Goal: Task Accomplishment & Management: Use online tool/utility

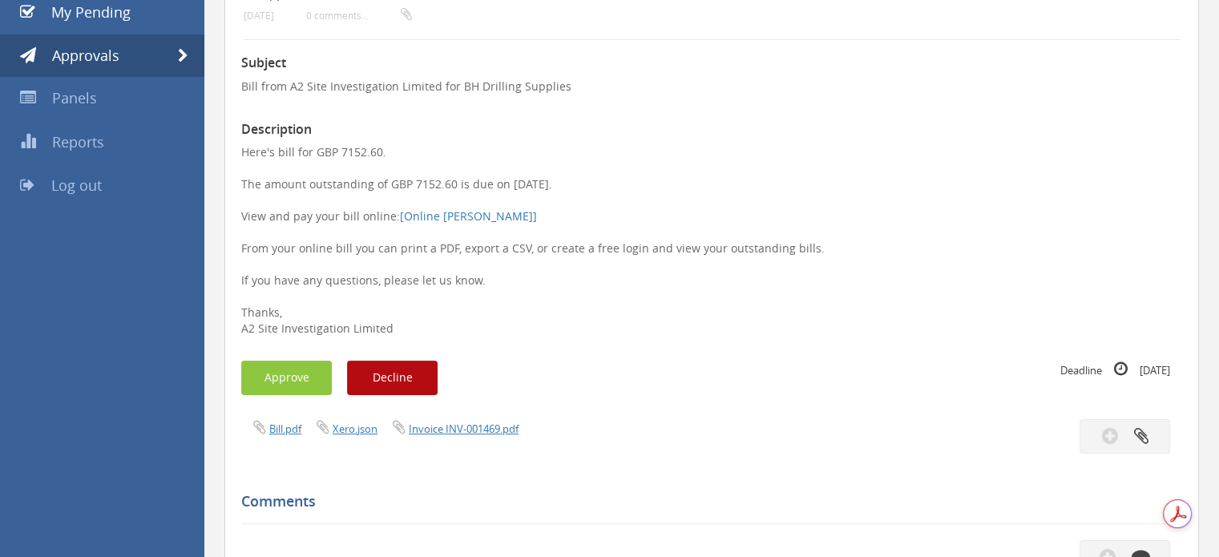
scroll to position [80, 0]
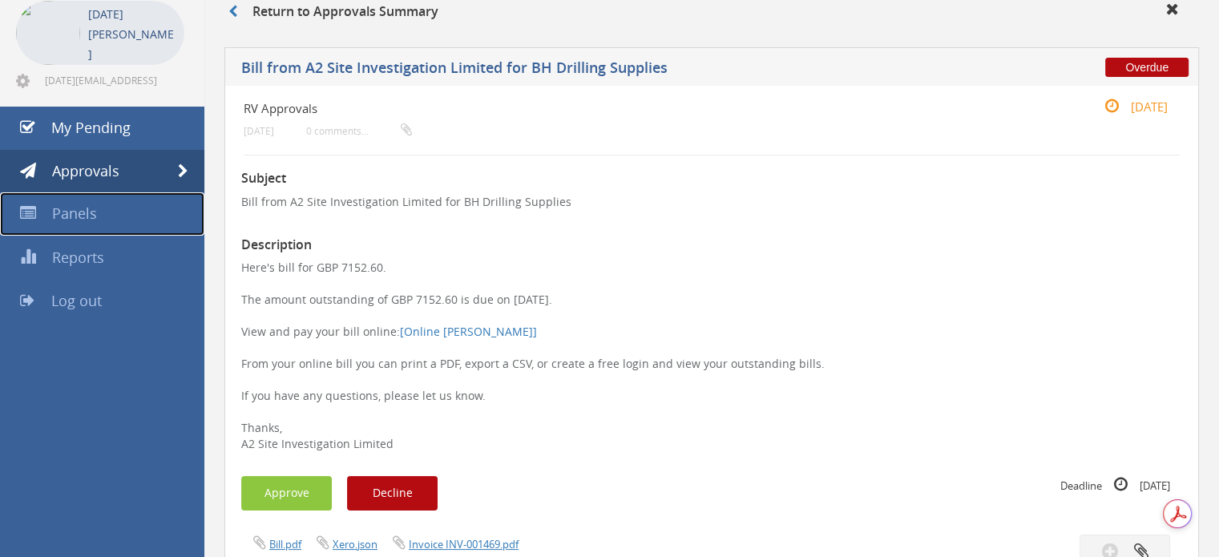
click at [87, 210] on span "Panels" at bounding box center [74, 213] width 45 height 19
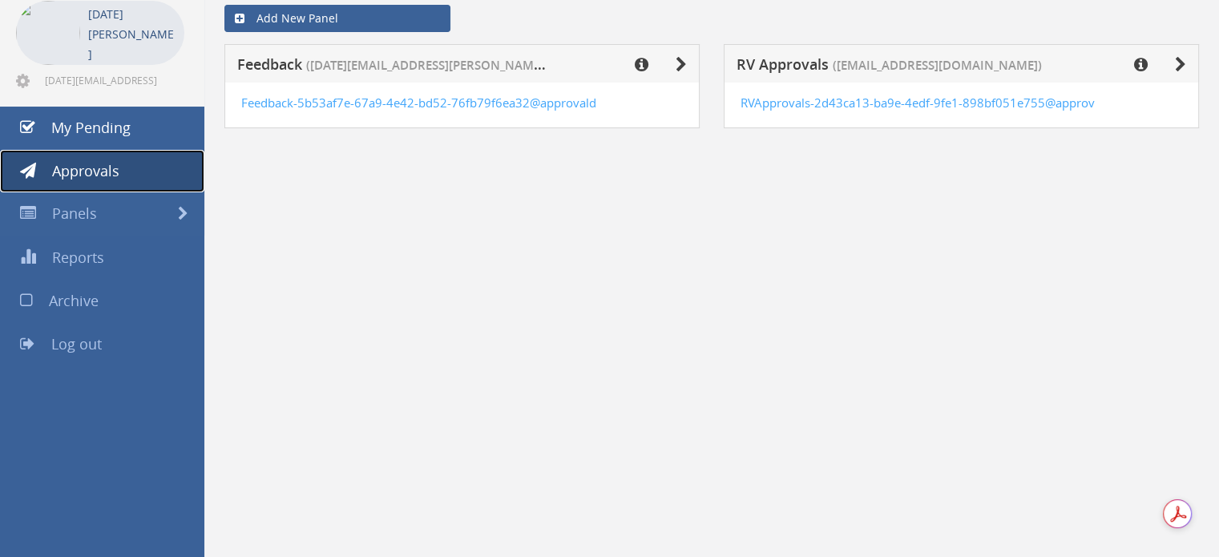
click at [112, 177] on span "Approvals" at bounding box center [85, 170] width 67 height 19
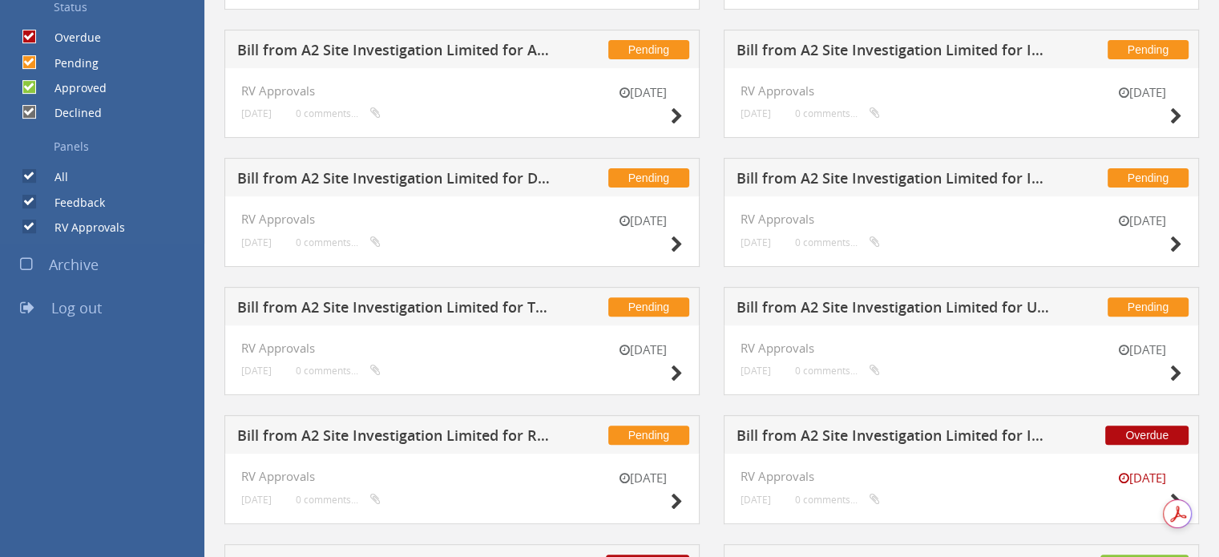
scroll to position [721, 0]
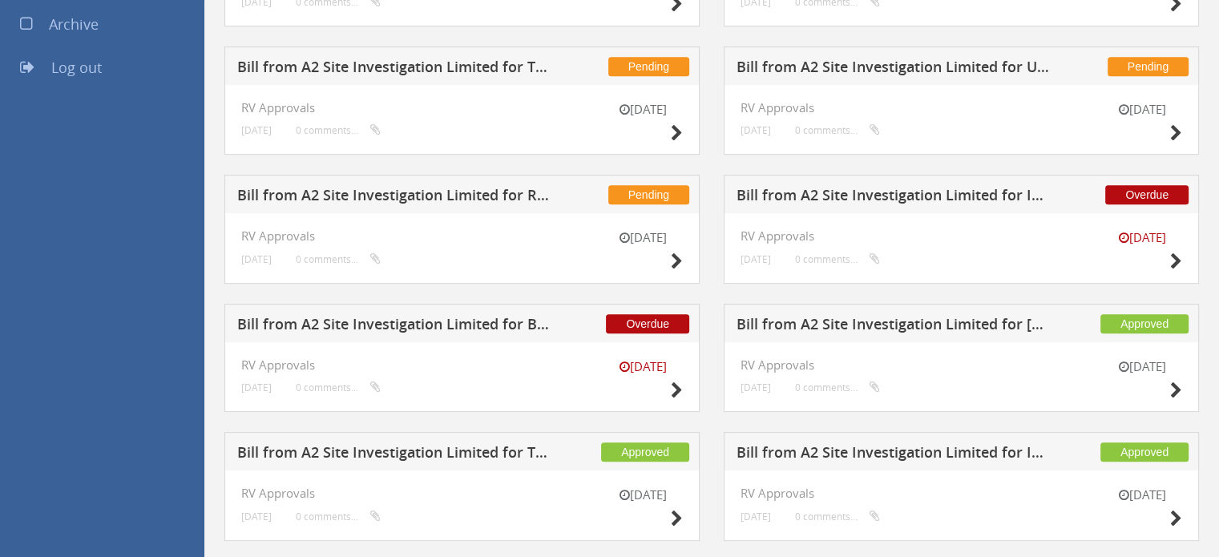
click at [1029, 198] on h5 "Bill from A2 Site Investigation Limited for I2 Analytical Ltd" at bounding box center [894, 198] width 315 height 20
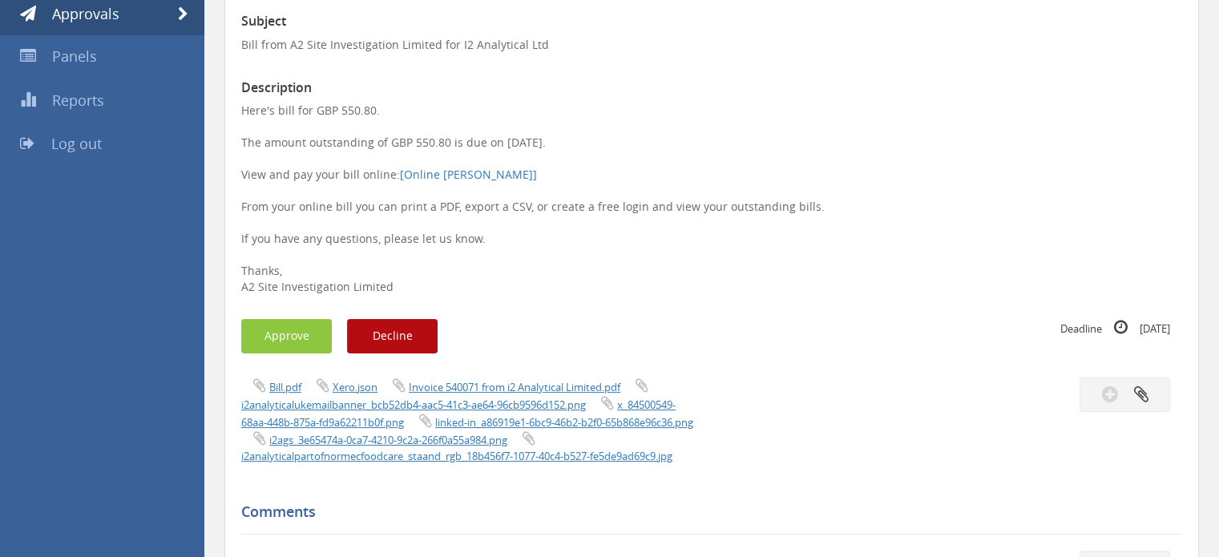
scroll to position [240, 0]
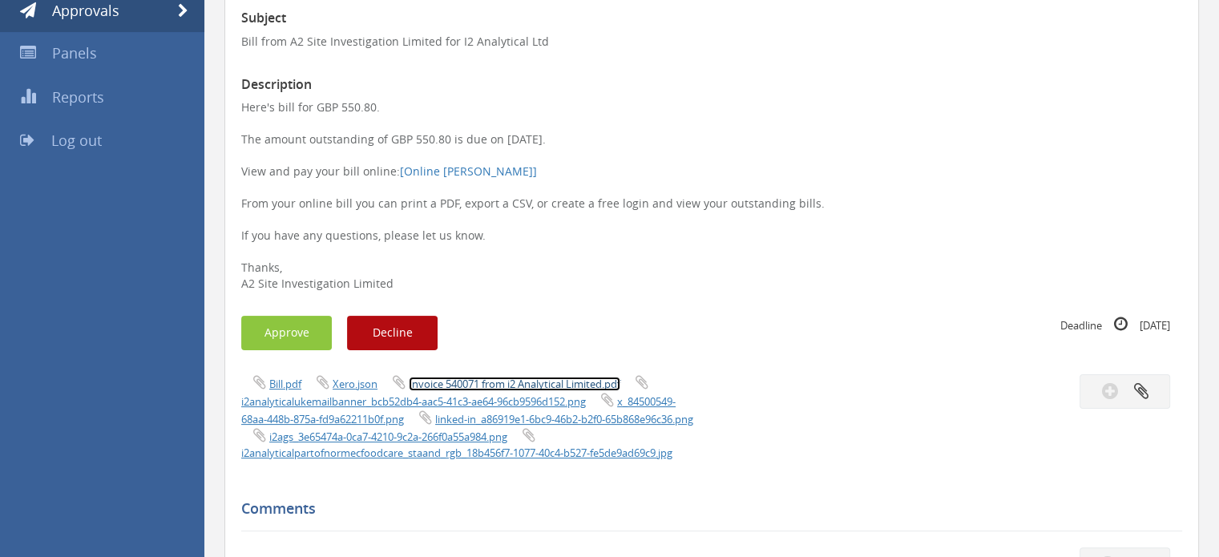
click at [458, 386] on link "Invoice 540071 from i2 Analytical Limited.pdf" at bounding box center [515, 384] width 212 height 14
click at [298, 337] on button "Approve" at bounding box center [286, 333] width 91 height 34
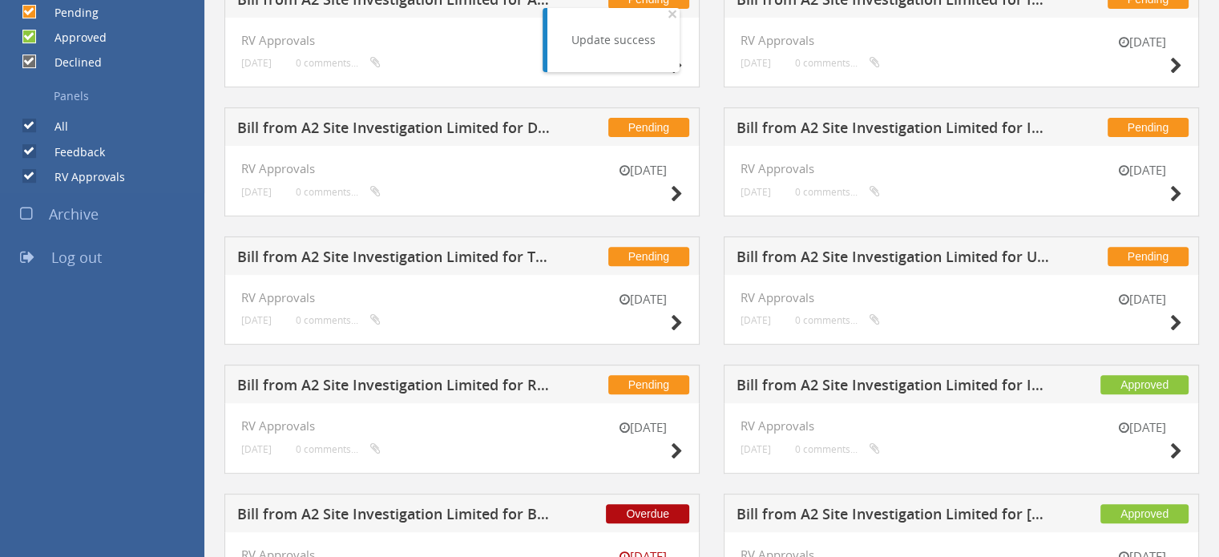
scroll to position [523, 0]
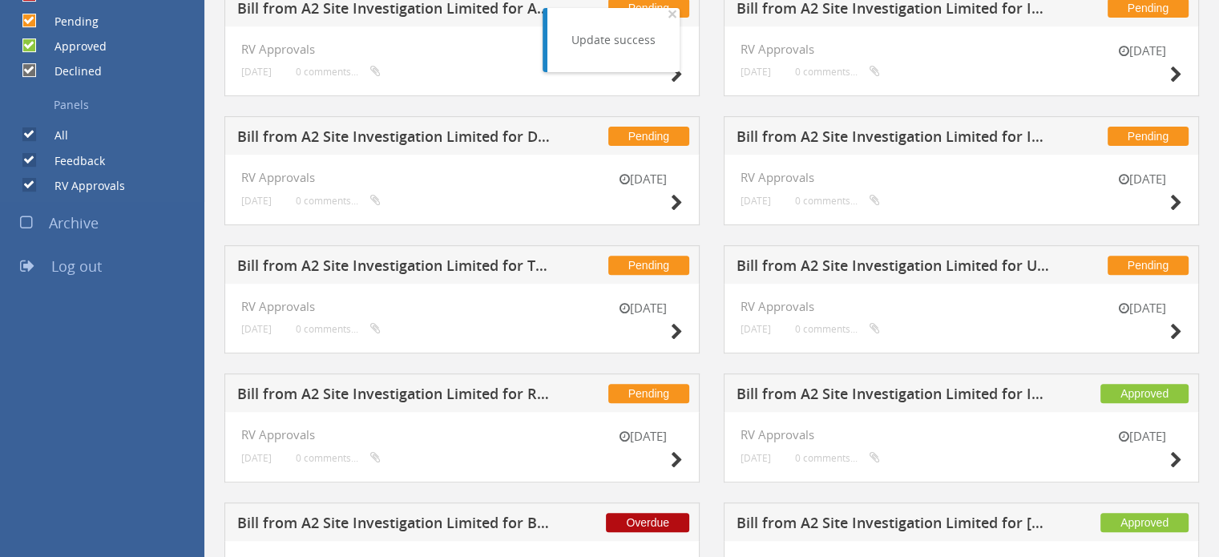
click at [957, 267] on h5 "Bill from A2 Site Investigation Limited for Utility Site Search" at bounding box center [894, 268] width 315 height 20
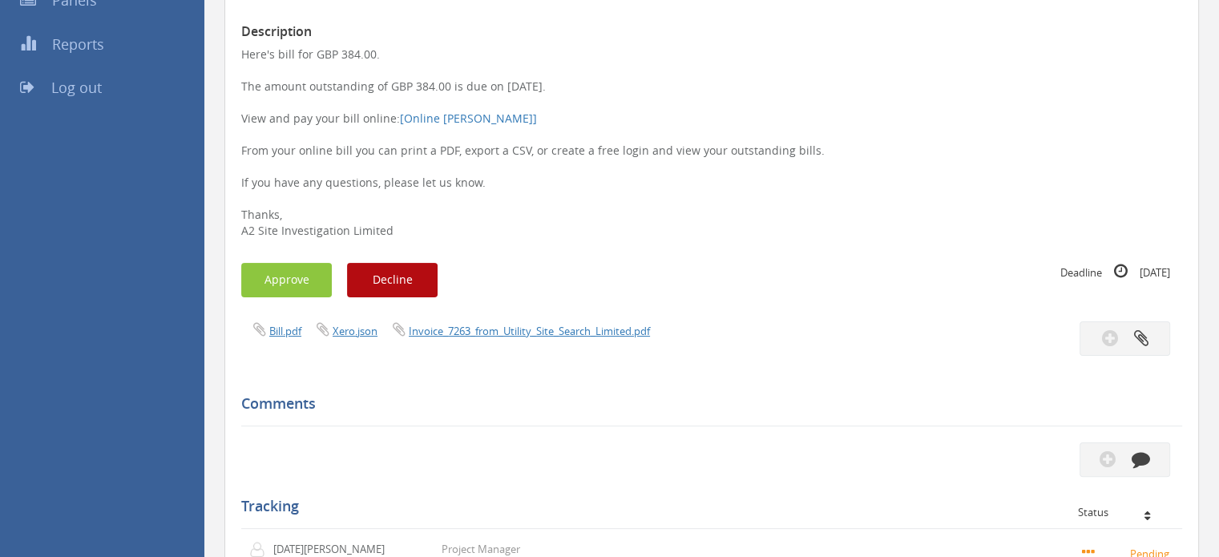
scroll to position [282, 0]
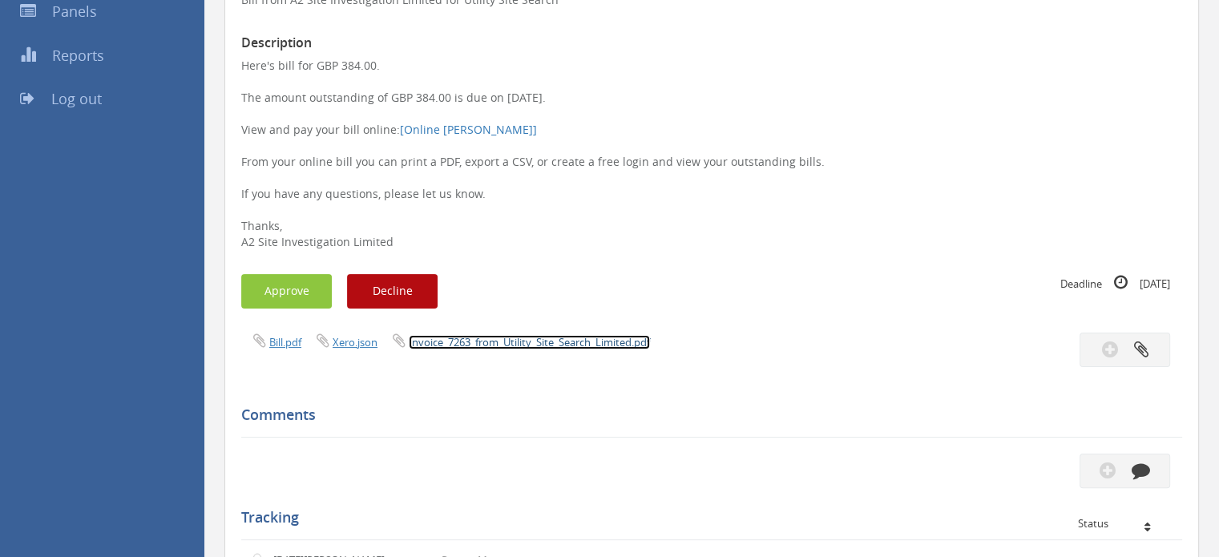
click at [474, 348] on link "Invoice_7263_from_Utility_Site_Search_Limited.pdf" at bounding box center [529, 342] width 241 height 14
click at [276, 299] on button "Approve" at bounding box center [286, 291] width 91 height 34
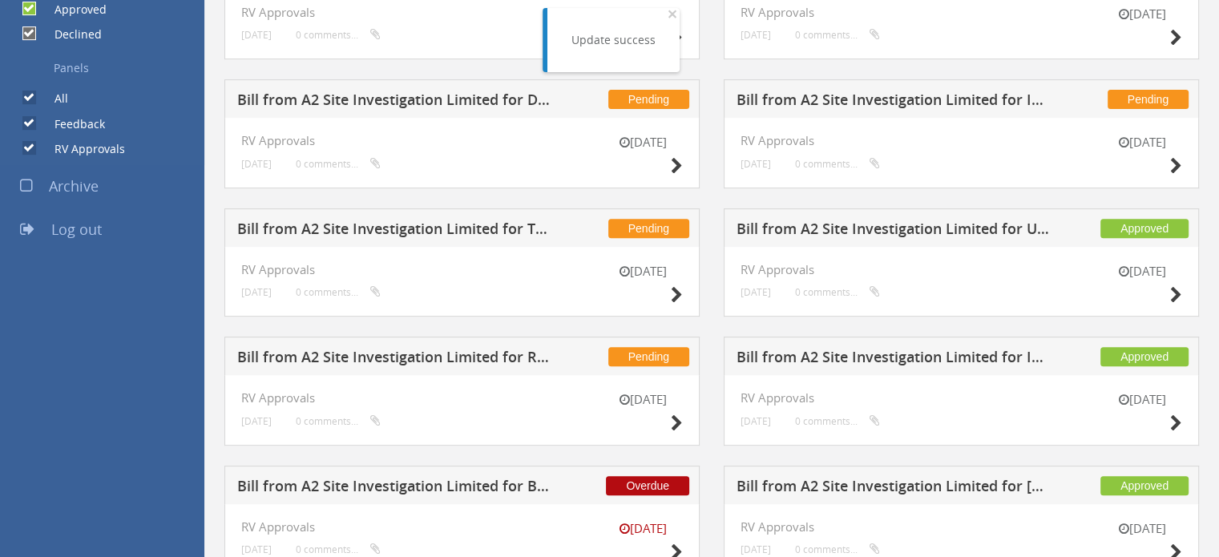
scroll to position [523, 0]
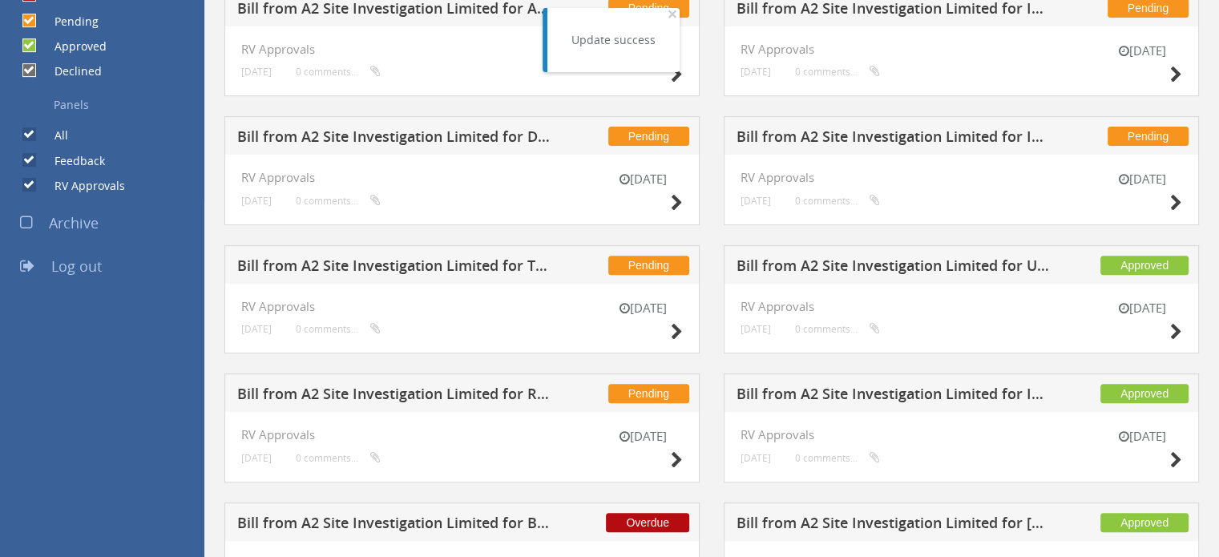
click at [397, 387] on h5 "Bill from A2 Site Investigation Limited for RMS UXO Ltd" at bounding box center [394, 396] width 315 height 20
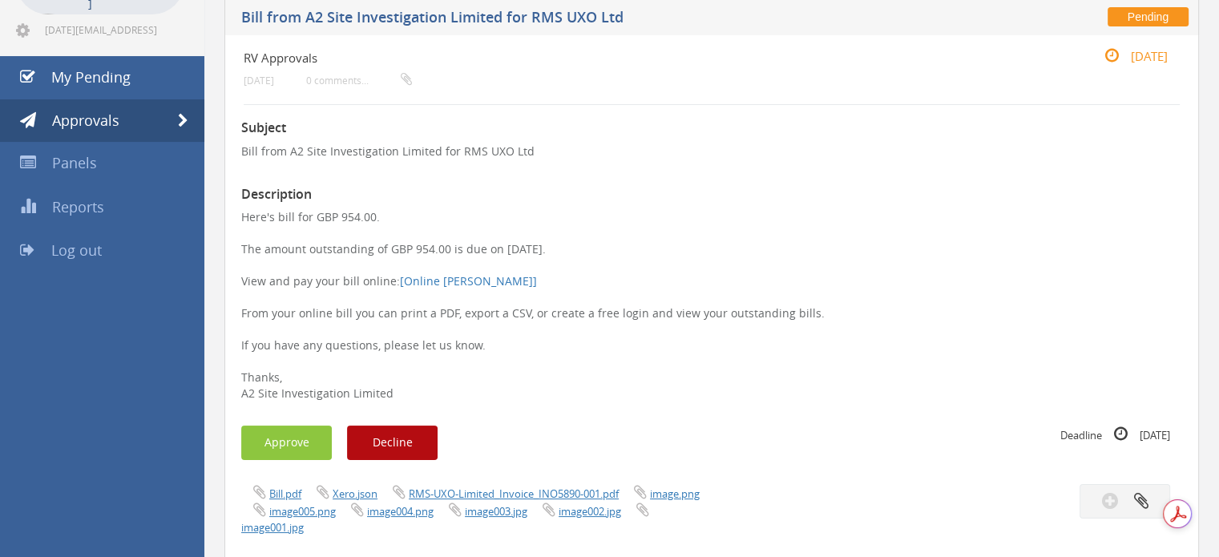
scroll to position [240, 0]
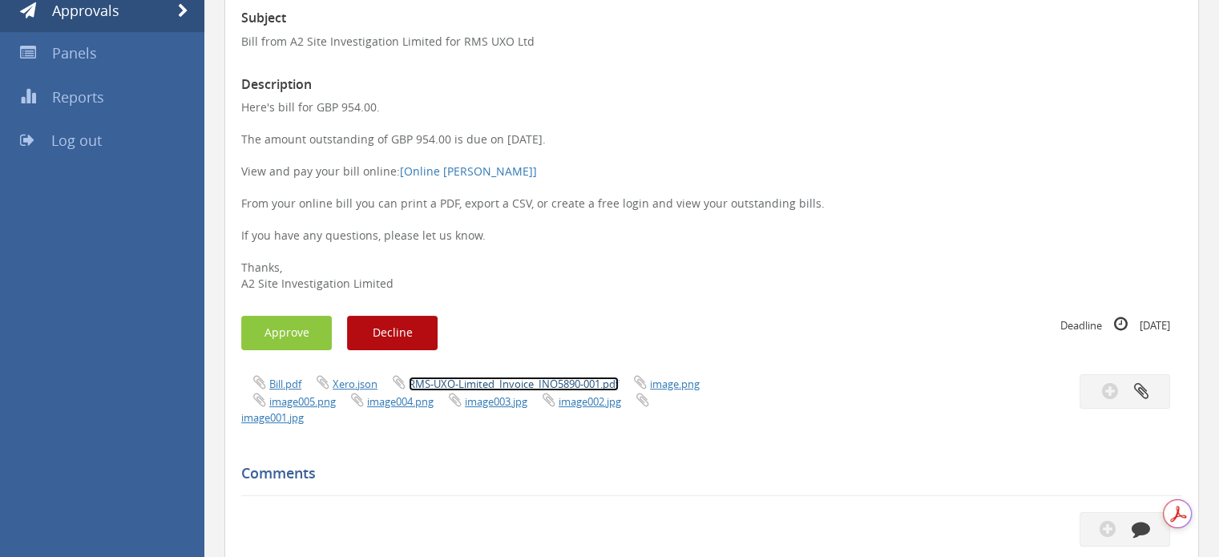
click at [490, 380] on link "RMS-UXO-Limited_Invoice_INO5890-001.pdf" at bounding box center [514, 384] width 210 height 14
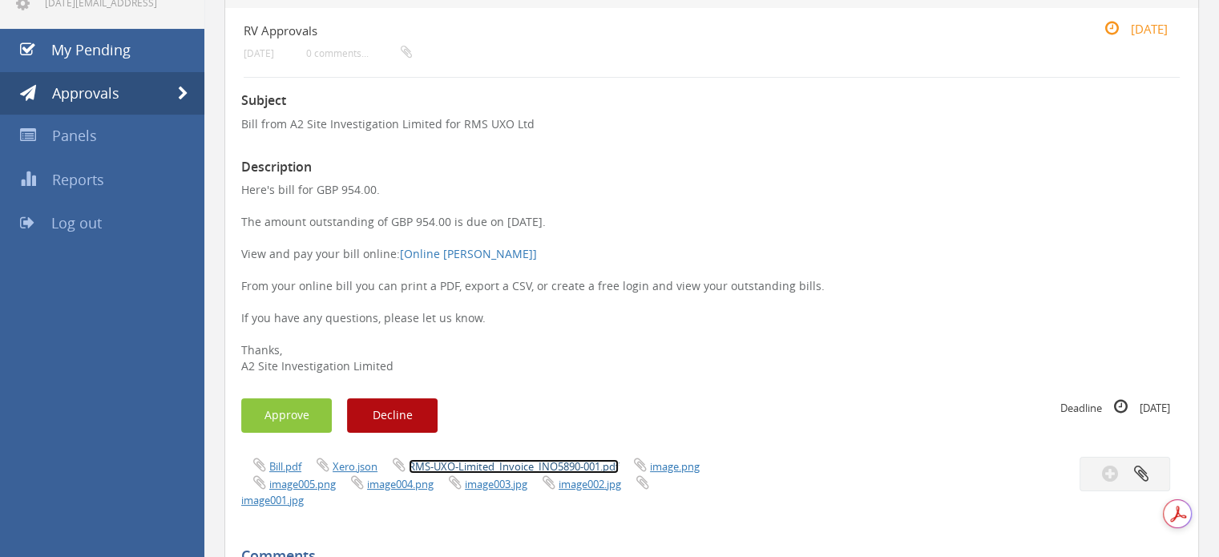
scroll to position [0, 0]
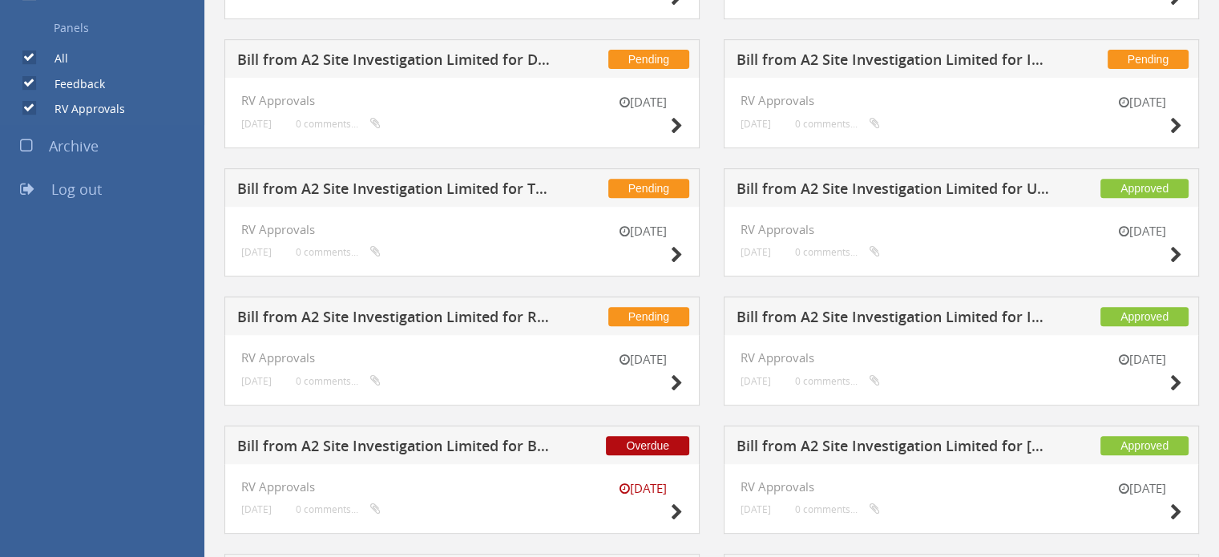
scroll to position [628, 0]
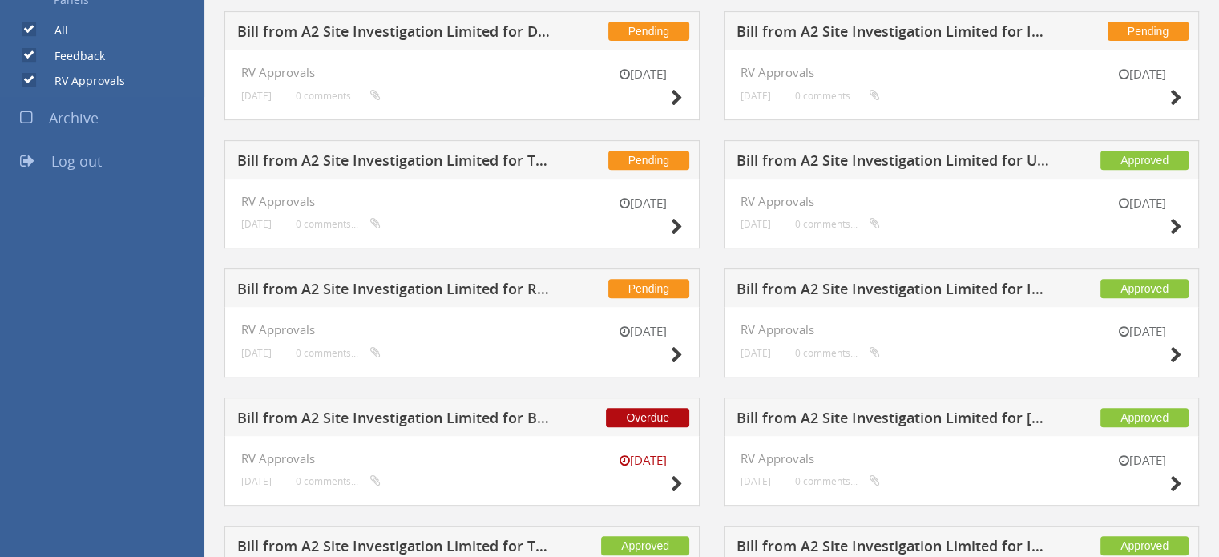
click at [882, 293] on h5 "Bill from A2 Site Investigation Limited for I2 Analytical Ltd" at bounding box center [894, 291] width 315 height 20
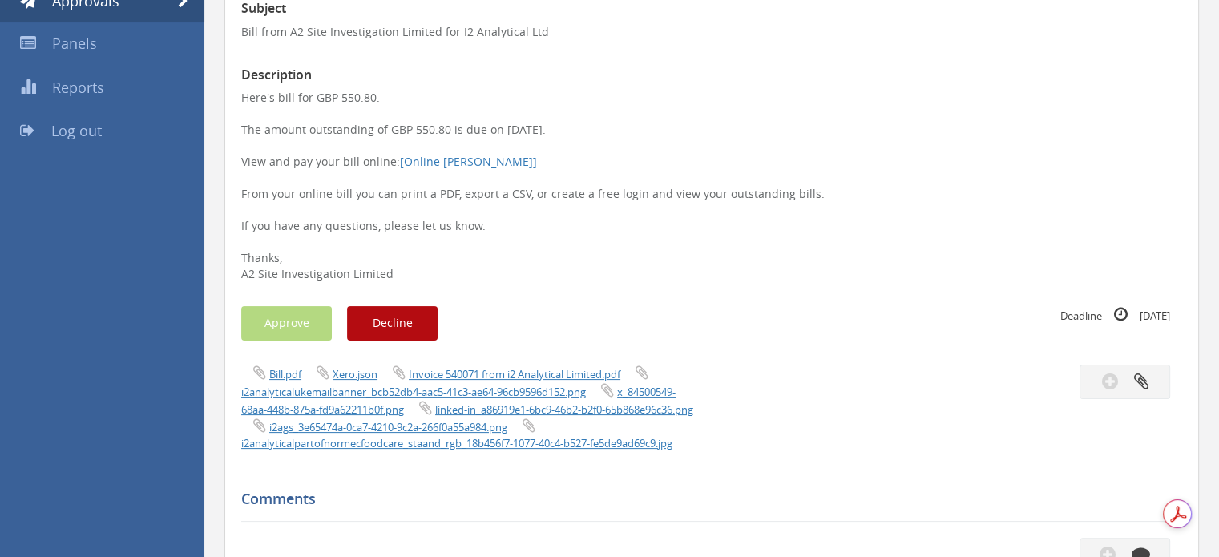
scroll to position [263, 0]
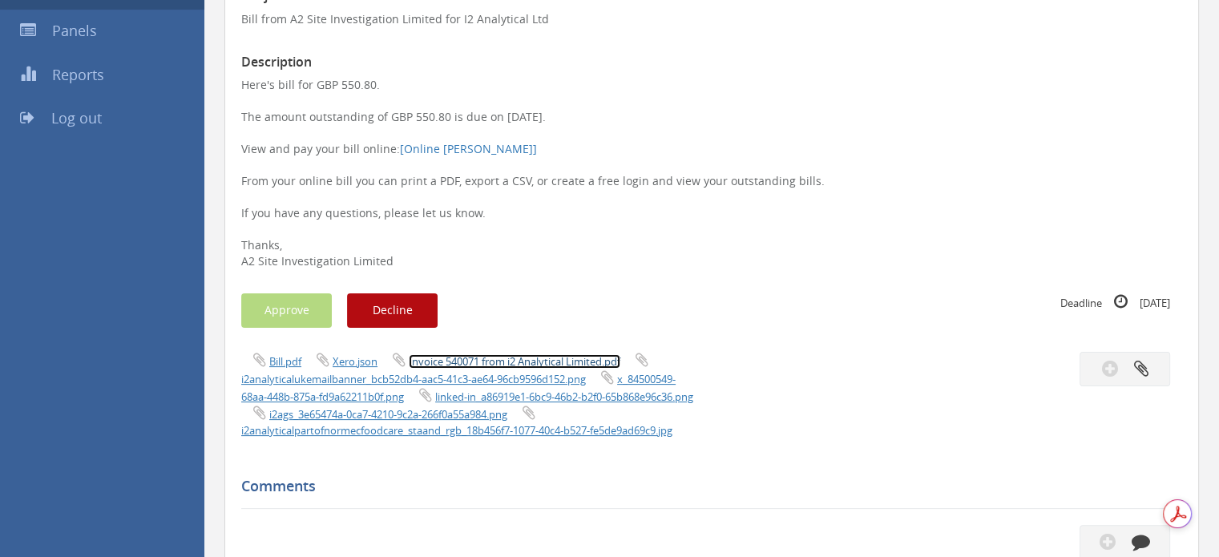
click at [501, 357] on link "Invoice 540071 from i2 Analytical Limited.pdf" at bounding box center [515, 361] width 212 height 14
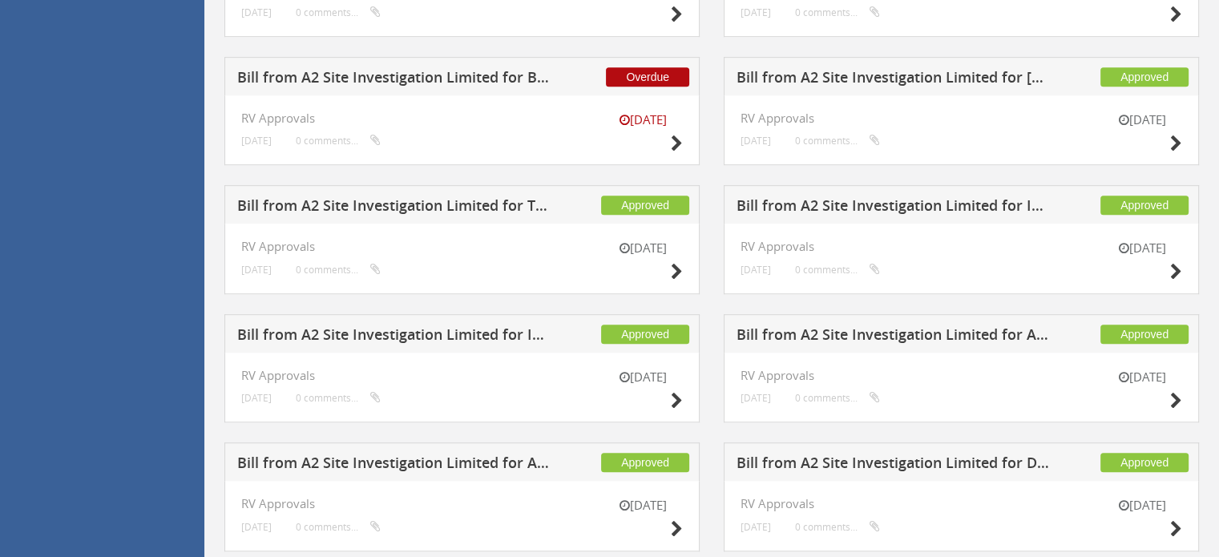
scroll to position [882, 0]
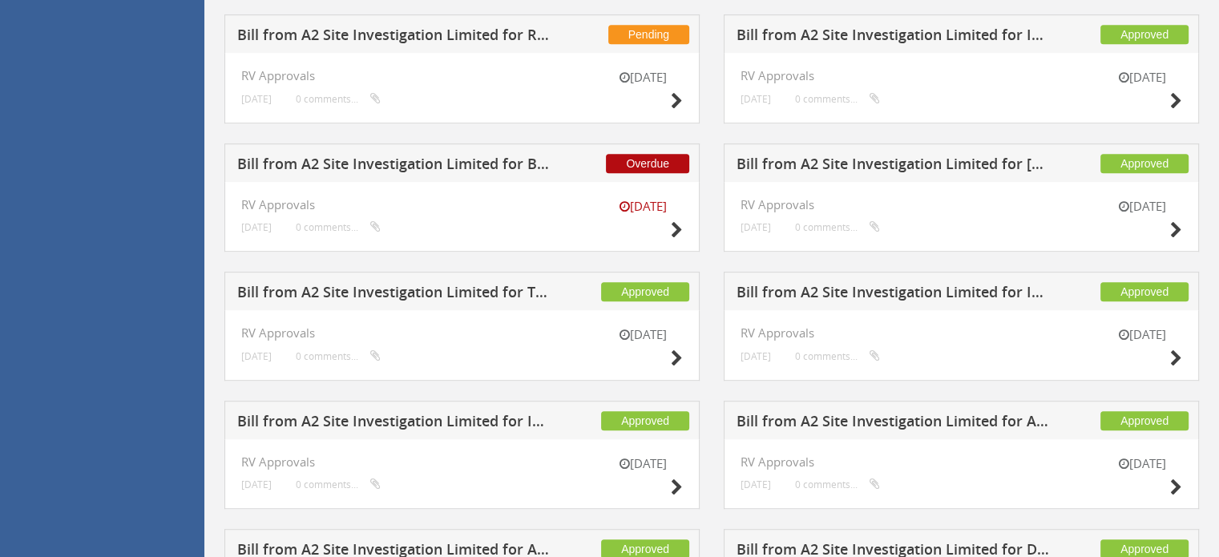
click at [381, 169] on h5 "Bill from A2 Site Investigation Limited for BH Drilling Supplies" at bounding box center [394, 166] width 315 height 20
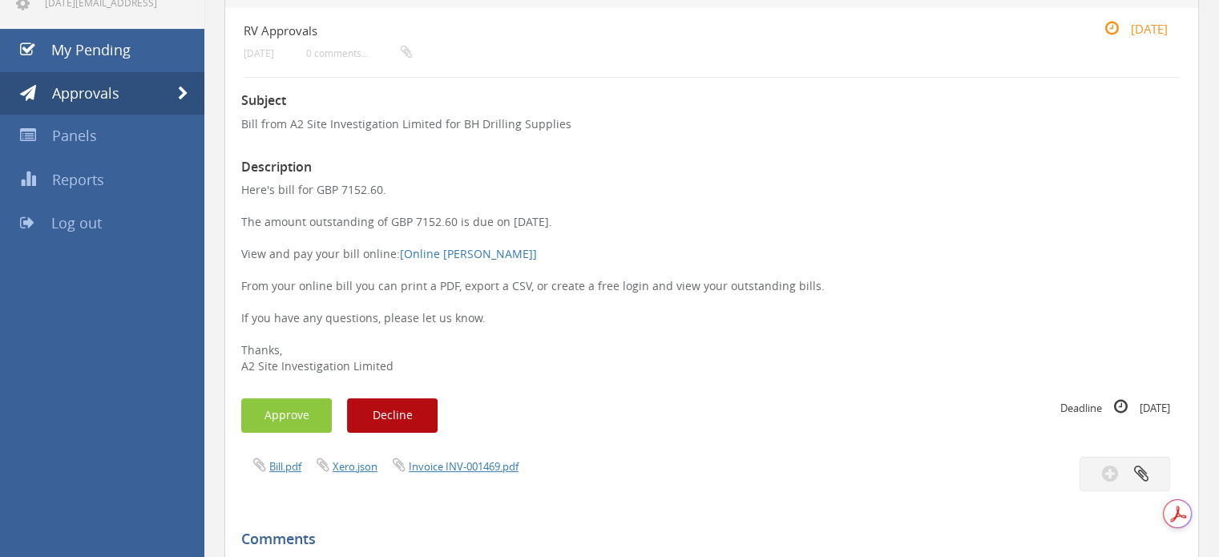
scroll to position [160, 0]
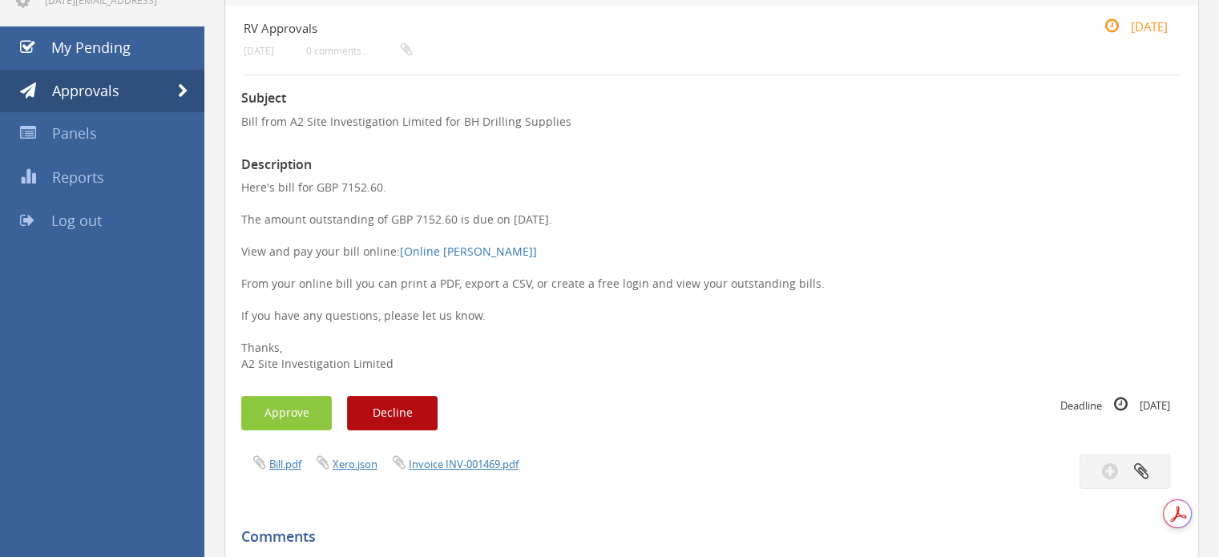
click at [539, 321] on p "Here's bill for GBP 7152.60. The amount outstanding of GBP 7152.60 is due on [D…" at bounding box center [711, 276] width 941 height 192
click at [287, 406] on button "Approve" at bounding box center [286, 413] width 91 height 34
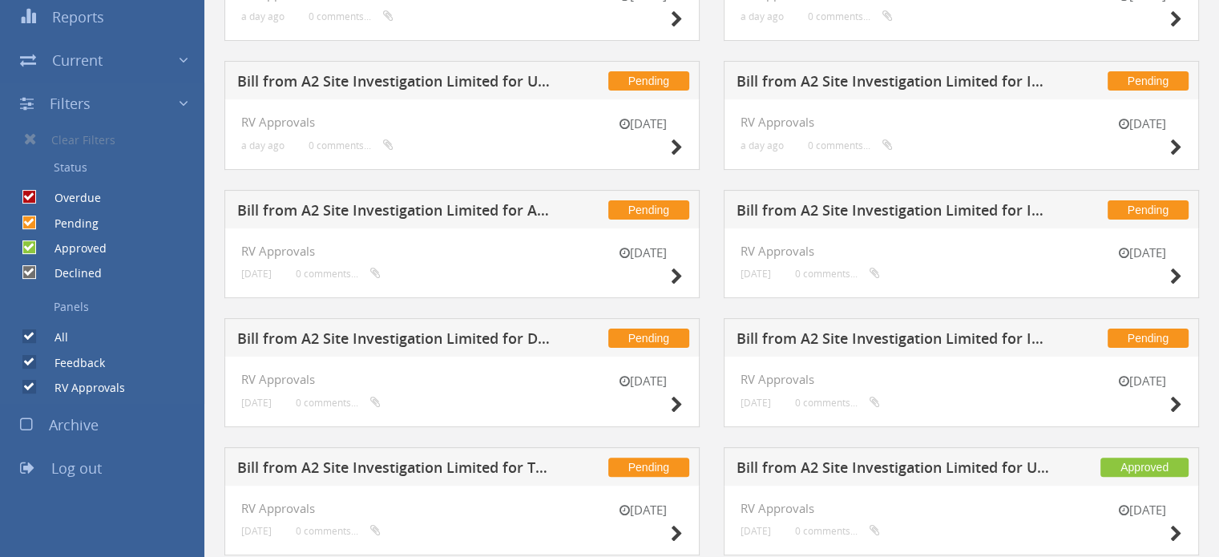
scroll to position [561, 0]
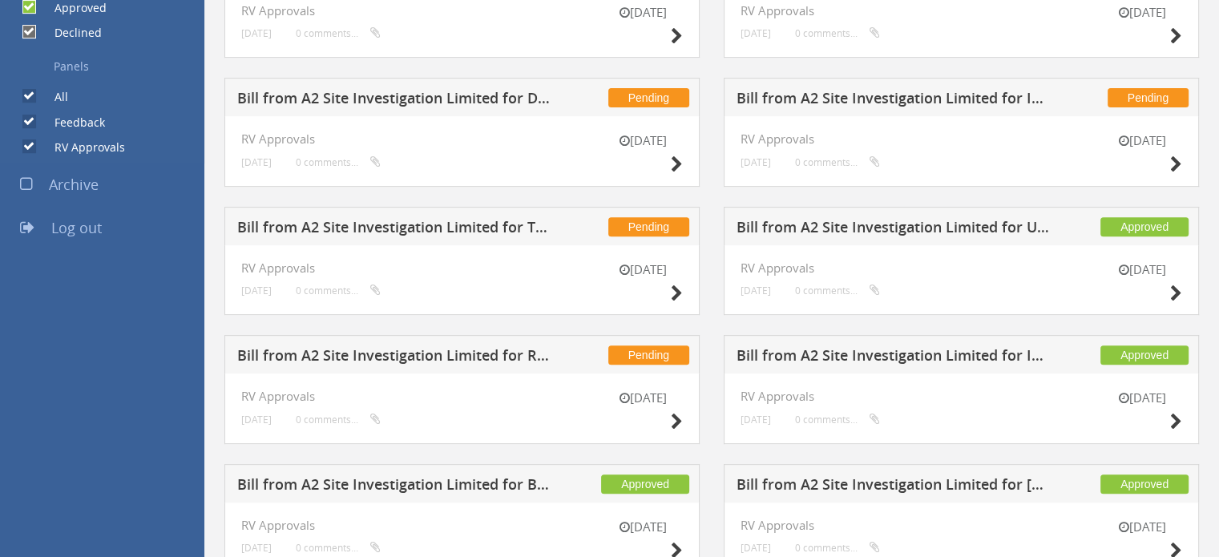
click at [340, 355] on h5 "Bill from A2 Site Investigation Limited for RMS UXO Ltd" at bounding box center [394, 358] width 315 height 20
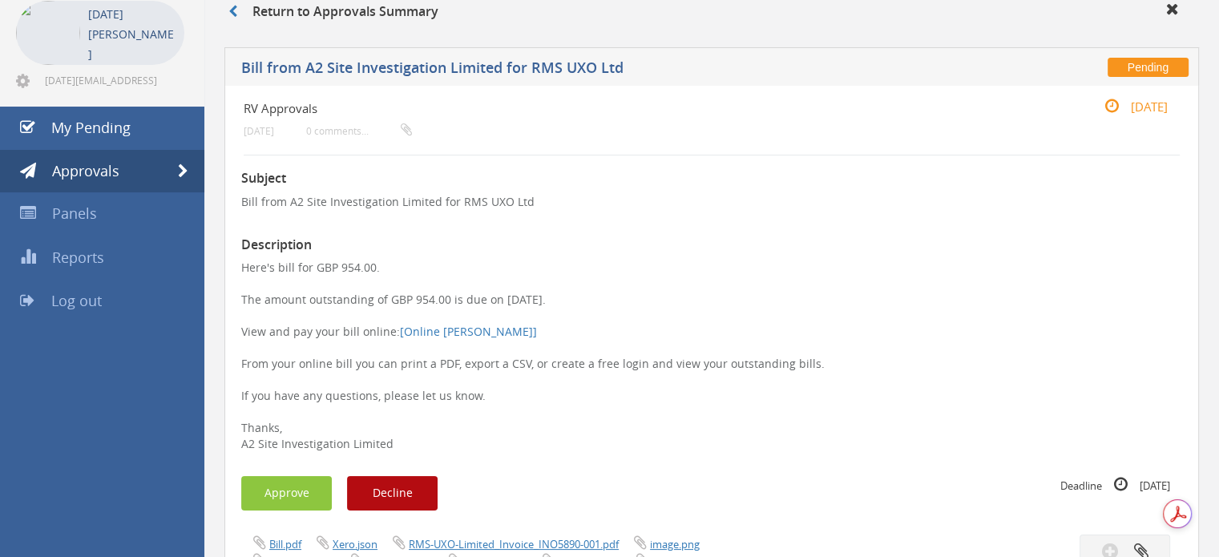
scroll to position [160, 0]
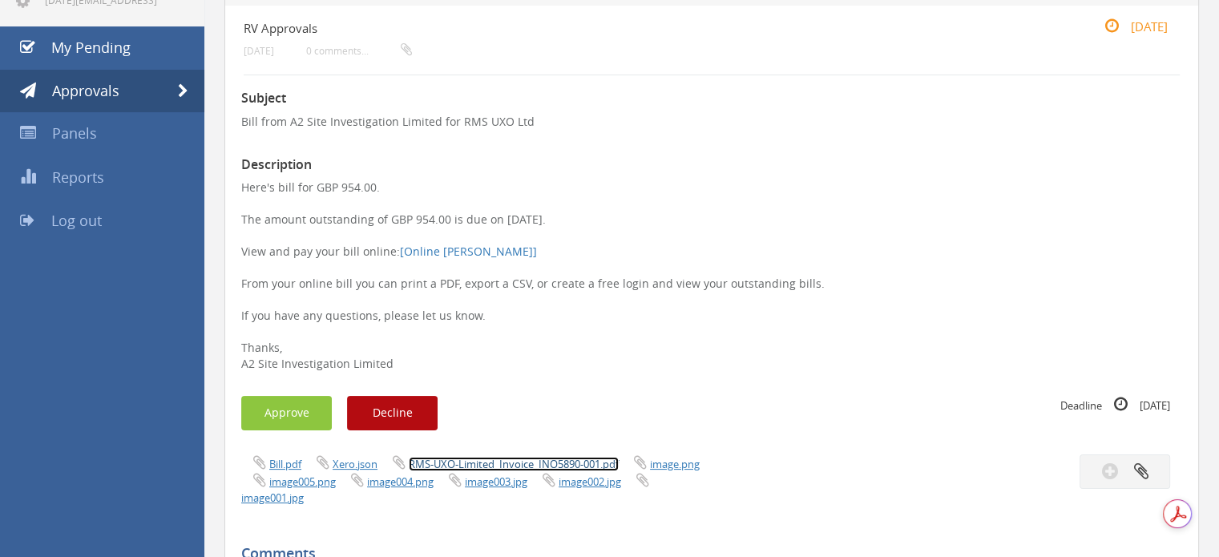
click at [508, 458] on link "RMS-UXO-Limited_Invoice_INO5890-001.pdf" at bounding box center [514, 464] width 210 height 14
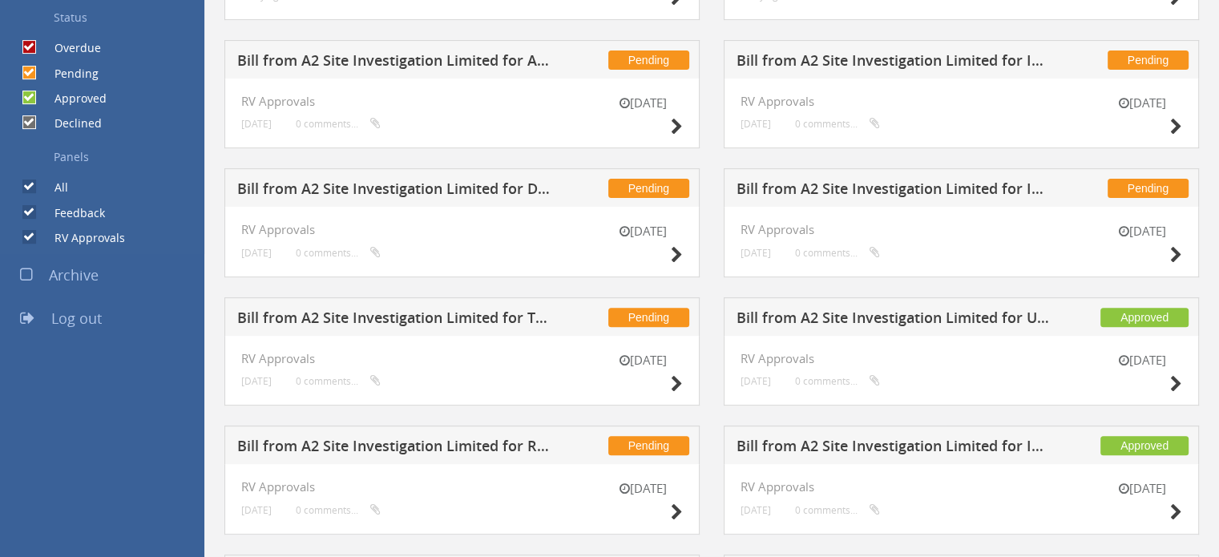
scroll to position [442, 0]
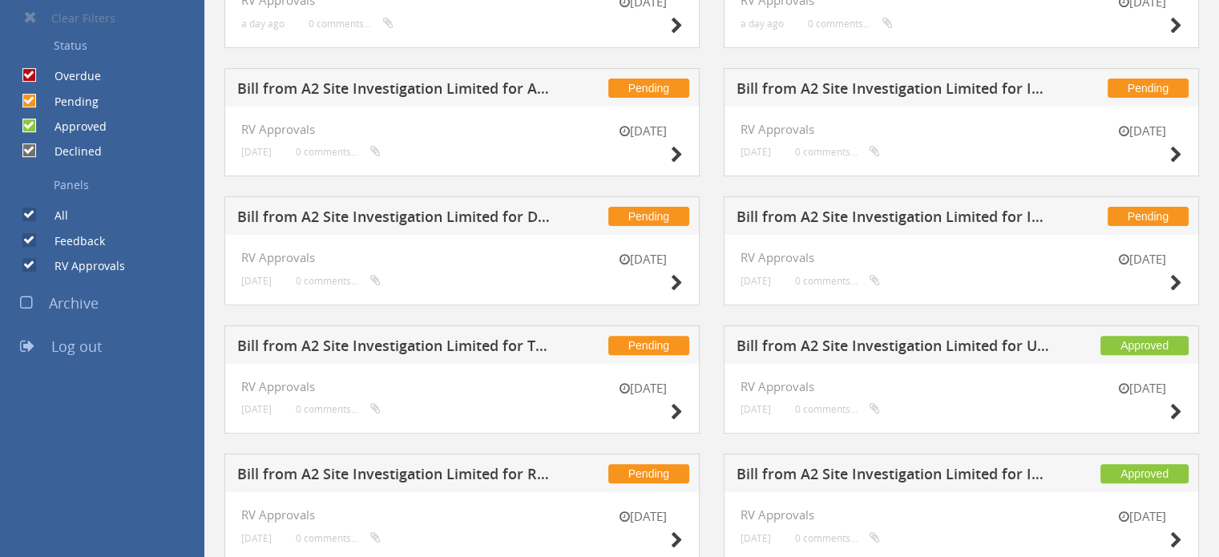
click at [426, 215] on h5 "Bill from A2 Site Investigation Limited for Drilling Supplies" at bounding box center [394, 219] width 315 height 20
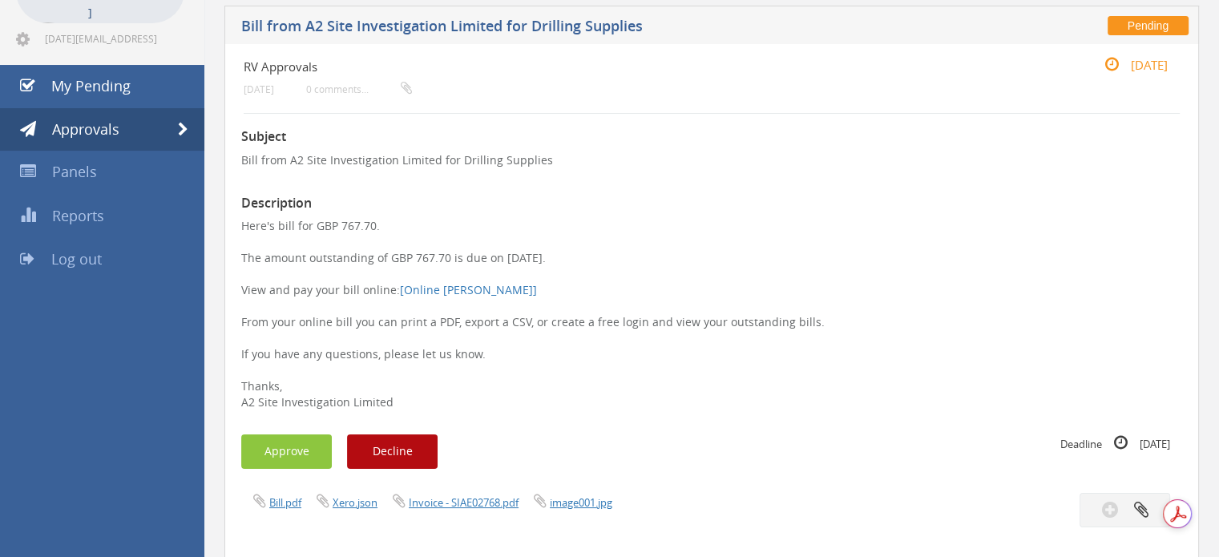
scroll to position [202, 0]
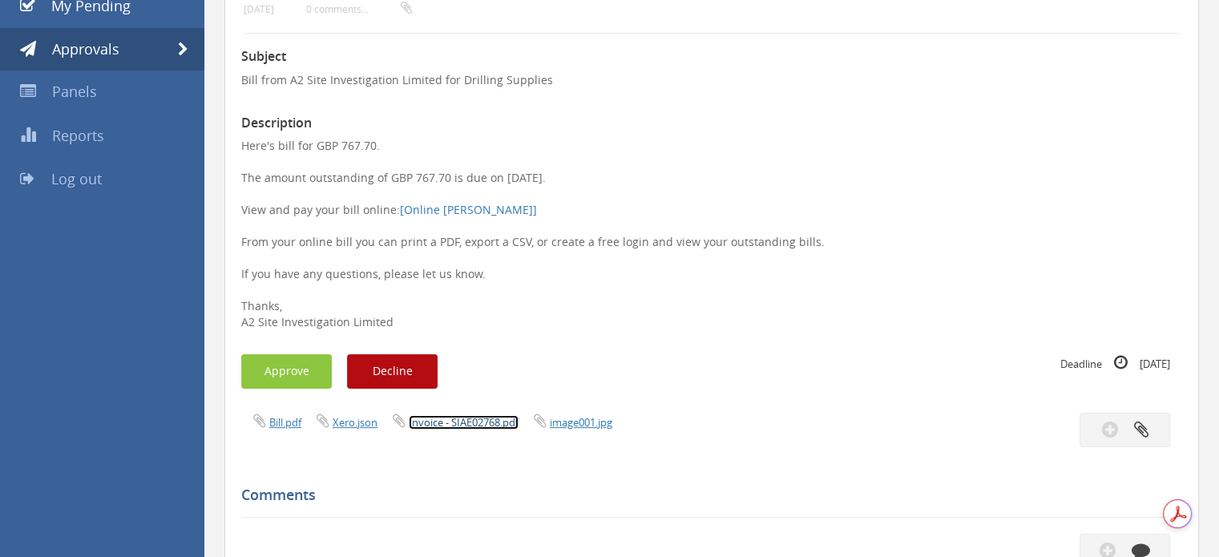
click at [458, 426] on link "Invoice - SIAE02768.pdf" at bounding box center [464, 422] width 110 height 14
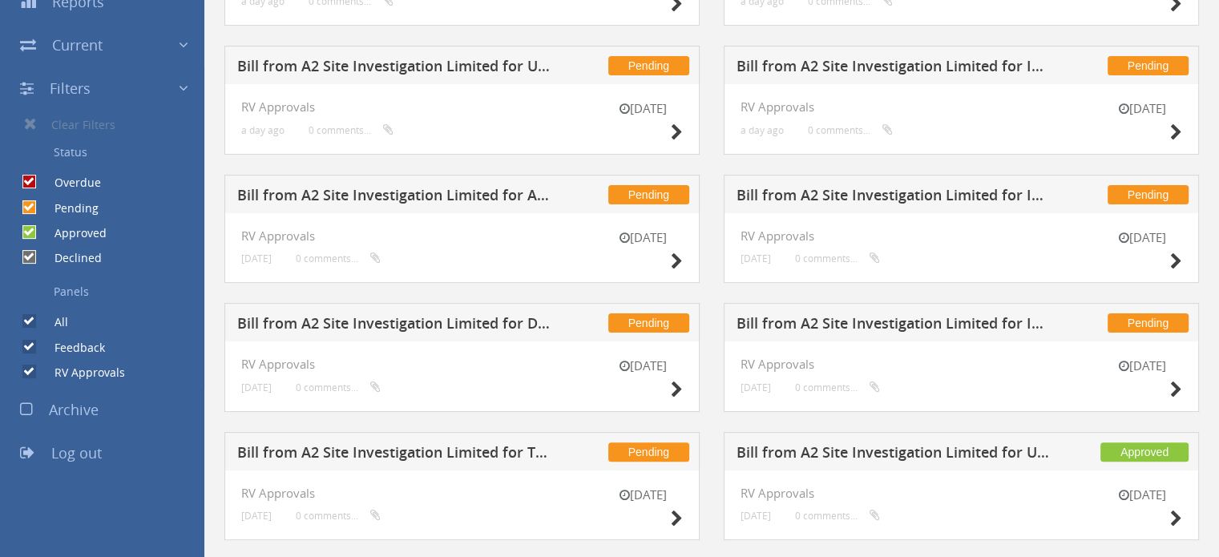
scroll to position [561, 0]
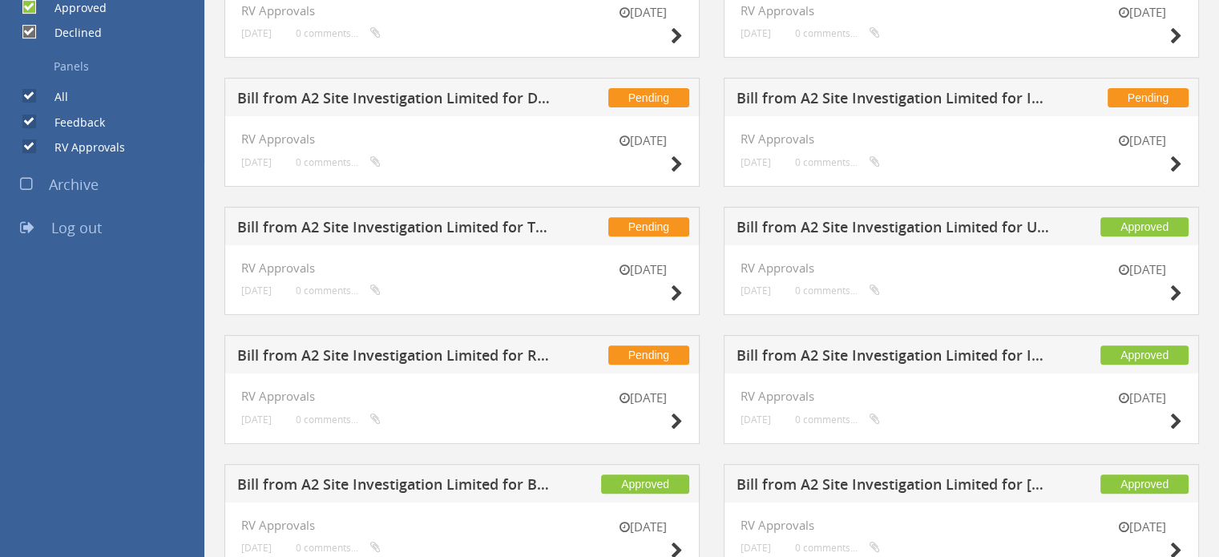
click at [490, 350] on h5 "Bill from A2 Site Investigation Limited for RMS UXO Ltd" at bounding box center [394, 358] width 315 height 20
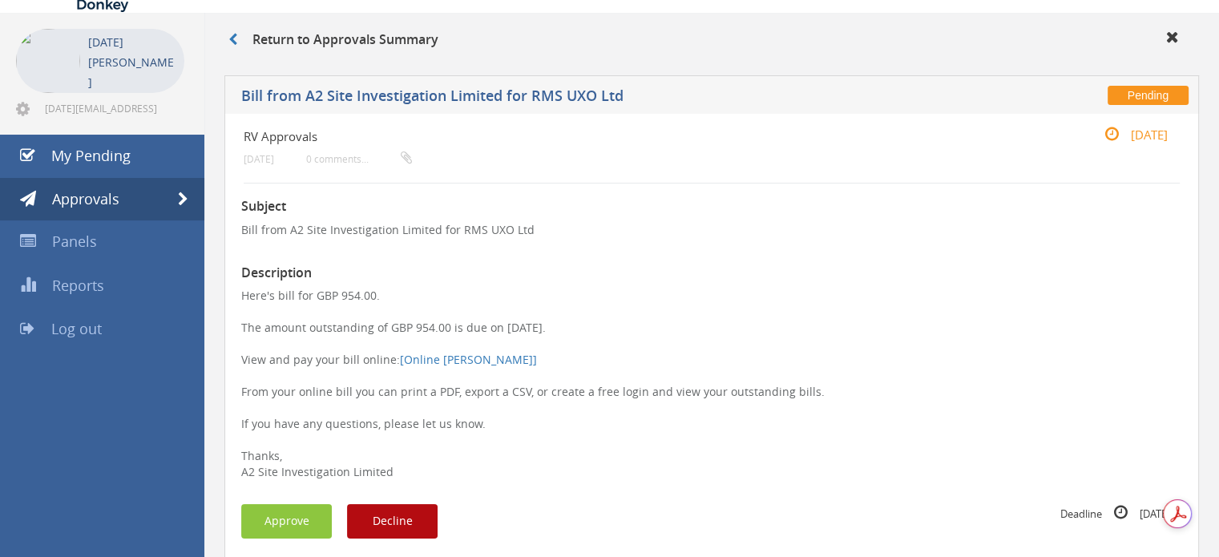
scroll to position [80, 0]
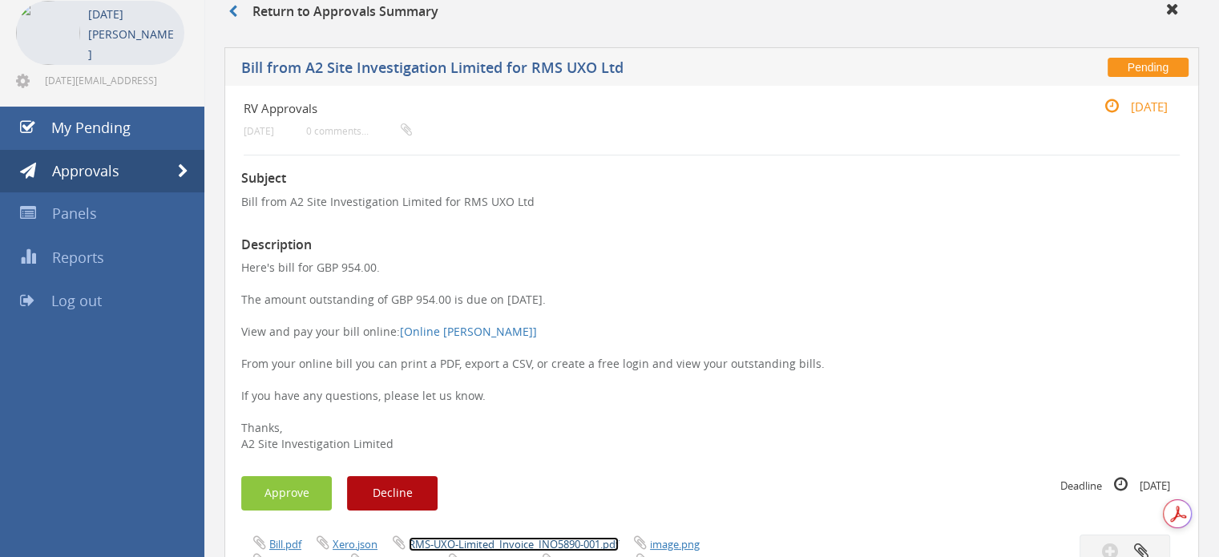
click at [531, 544] on link "RMS-UXO-Limited_Invoice_INO5890-001.pdf" at bounding box center [514, 544] width 210 height 14
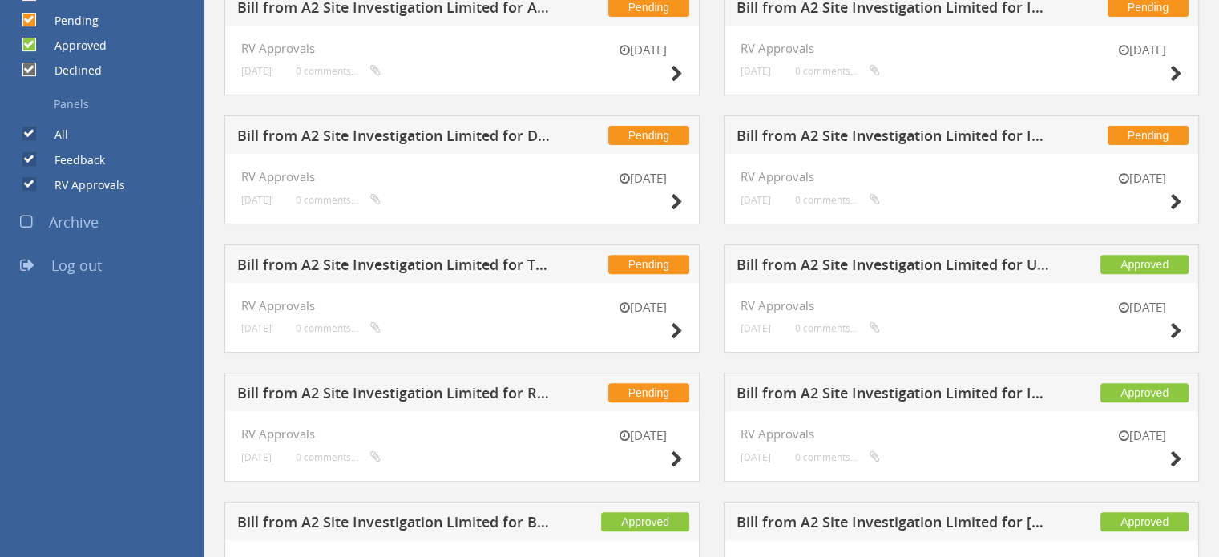
scroll to position [523, 0]
click at [969, 272] on h5 "Bill from A2 Site Investigation Limited for Utility Site Search" at bounding box center [894, 268] width 315 height 20
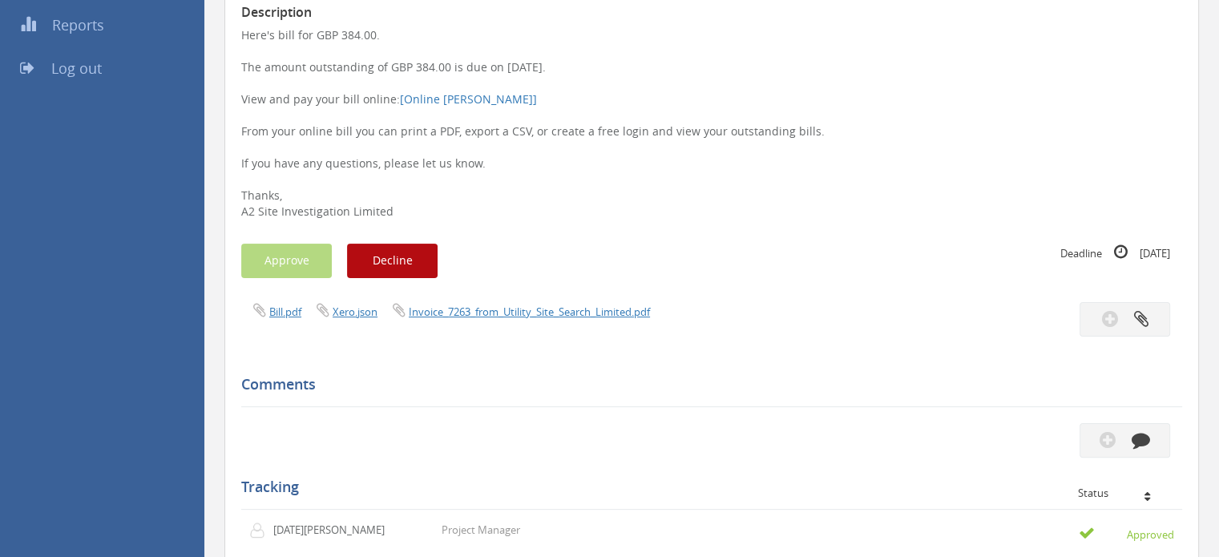
scroll to position [321, 0]
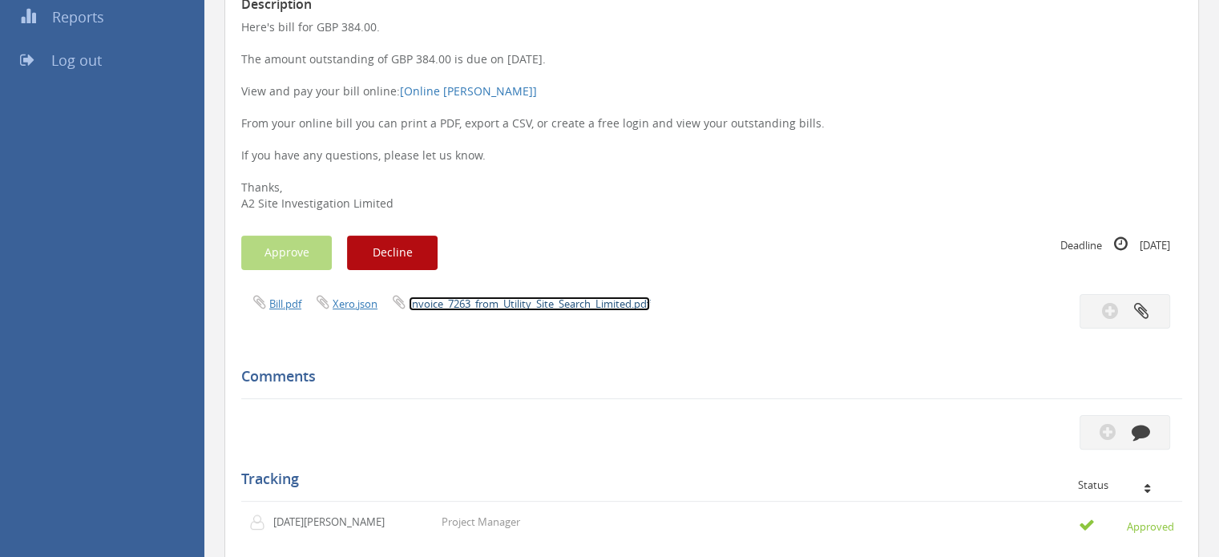
click at [461, 301] on link "Invoice_7263_from_Utility_Site_Search_Limited.pdf" at bounding box center [529, 304] width 241 height 14
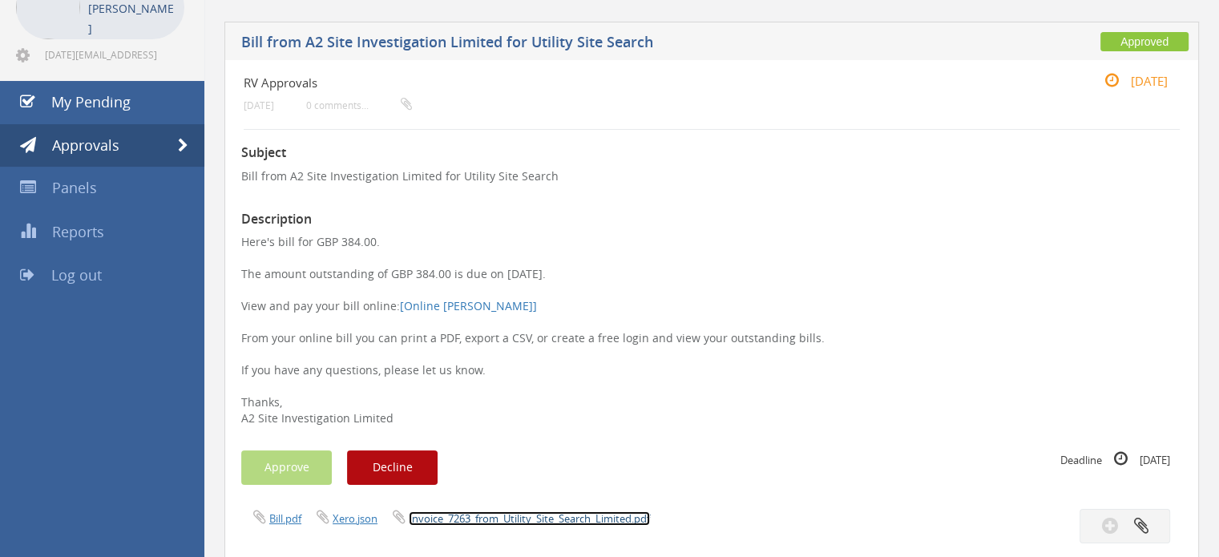
scroll to position [80, 0]
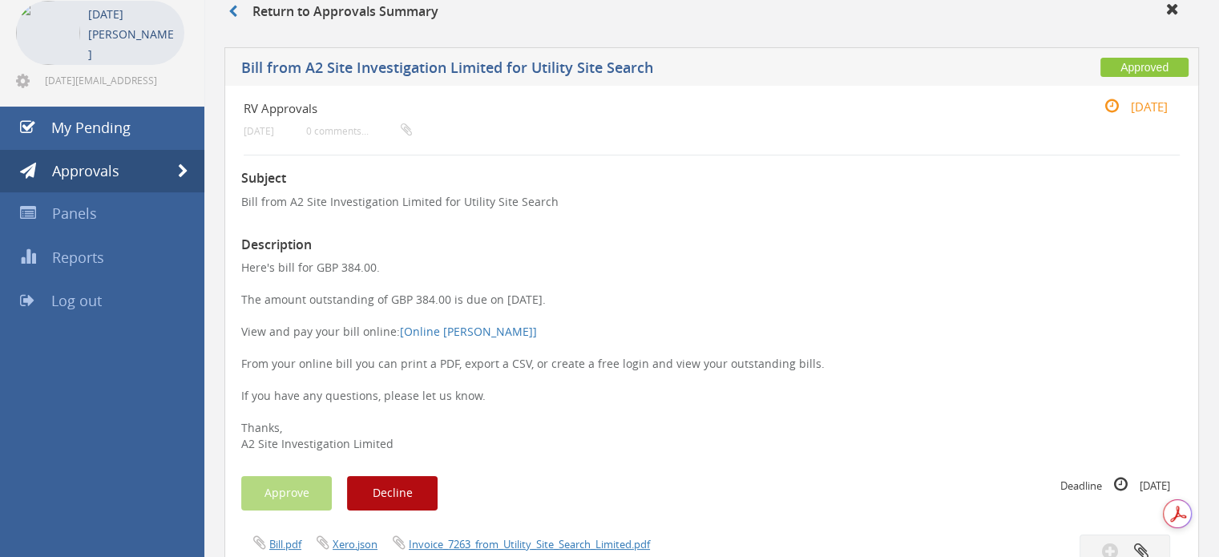
drag, startPoint x: 592, startPoint y: 377, endPoint x: 236, endPoint y: 28, distance: 499.3
click at [591, 374] on p "Here's bill for GBP 384.00. The amount outstanding of GBP 384.00 is due on [DAT…" at bounding box center [711, 356] width 941 height 192
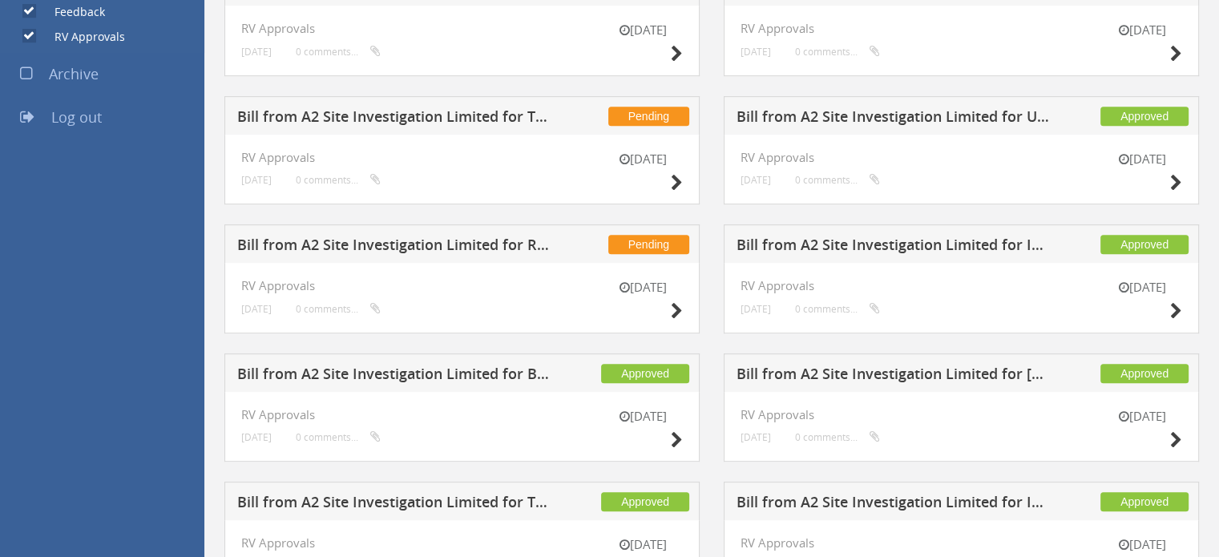
scroll to position [603, 0]
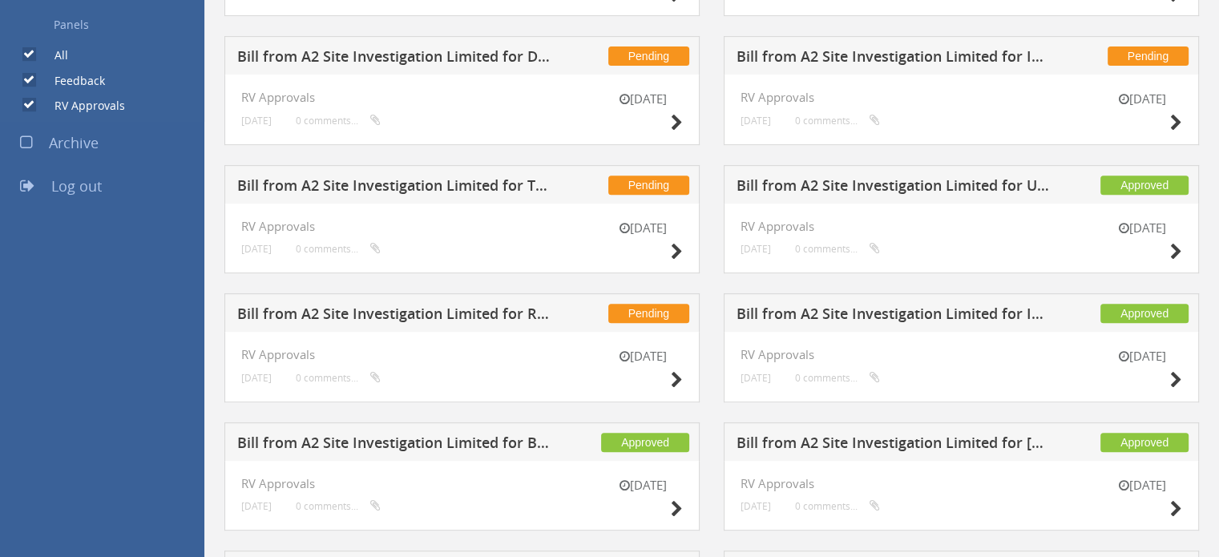
click at [474, 309] on h5 "Bill from A2 Site Investigation Limited for RMS UXO Ltd" at bounding box center [394, 316] width 315 height 20
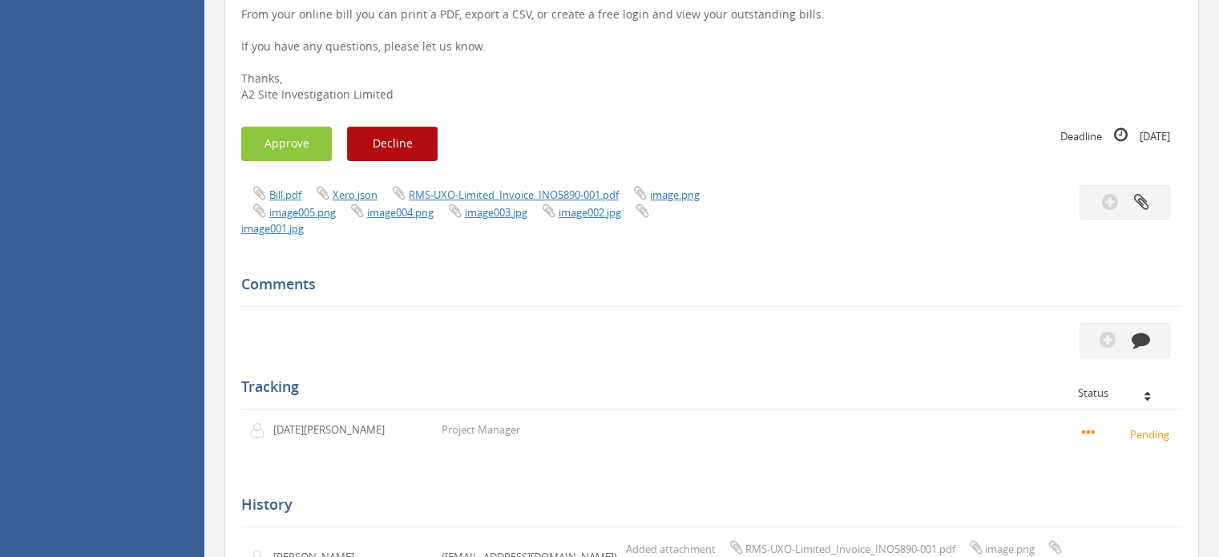
scroll to position [202, 0]
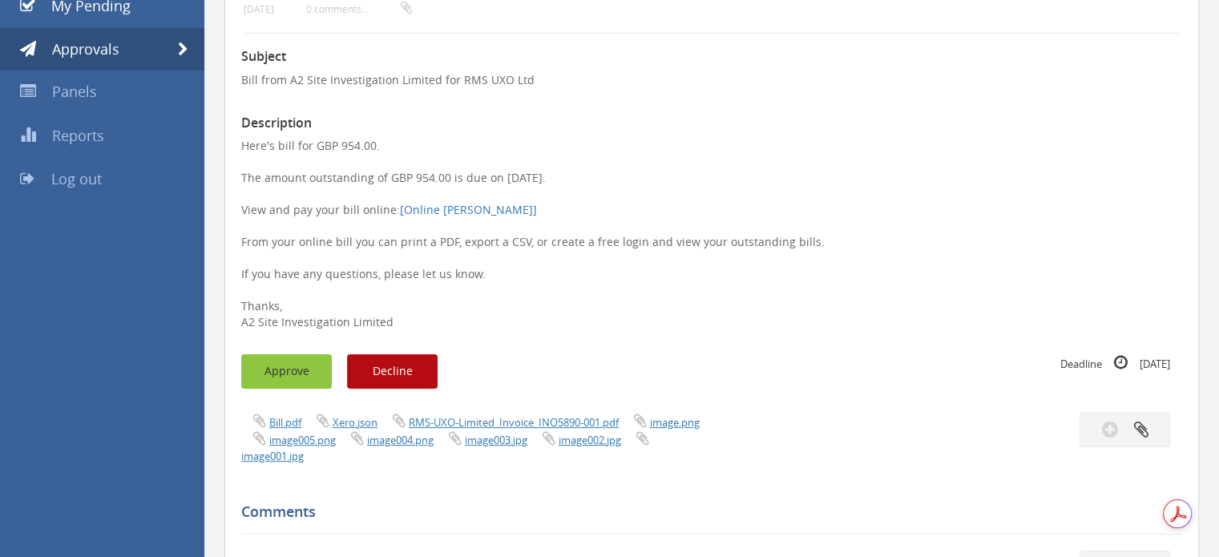
click at [277, 381] on button "Approve" at bounding box center [286, 371] width 91 height 34
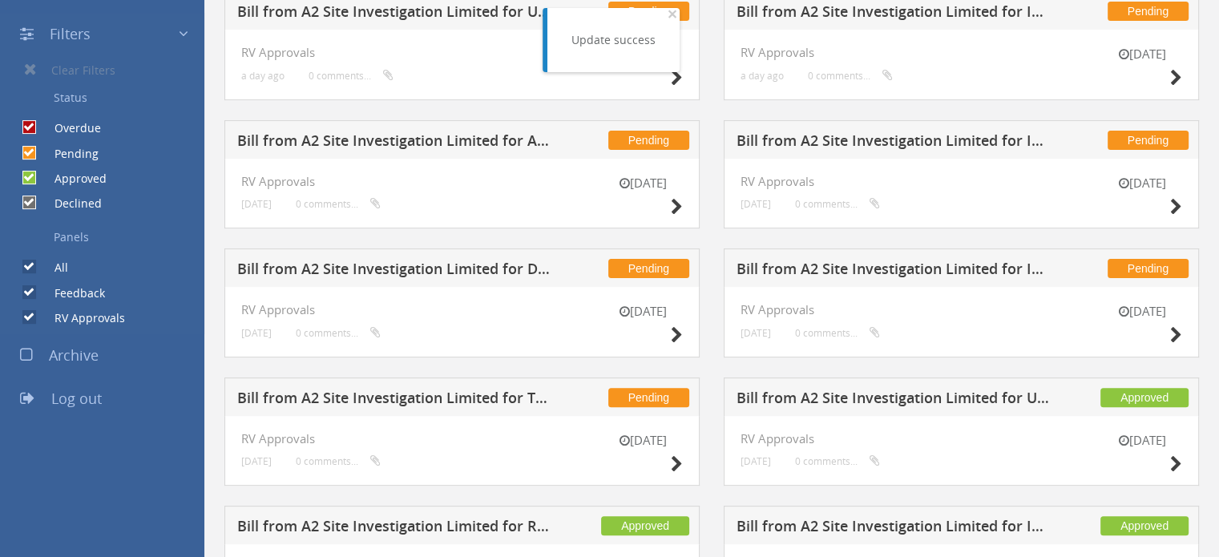
scroll to position [603, 0]
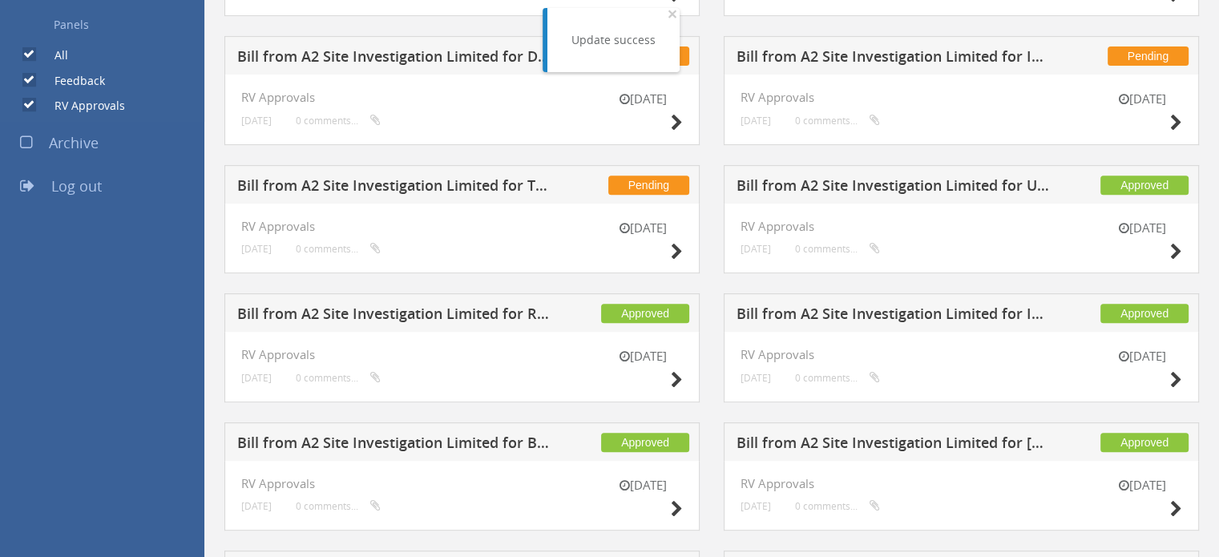
click at [497, 189] on h5 "Bill from A2 Site Investigation Limited for TS Site Investigation Ltd" at bounding box center [394, 188] width 315 height 20
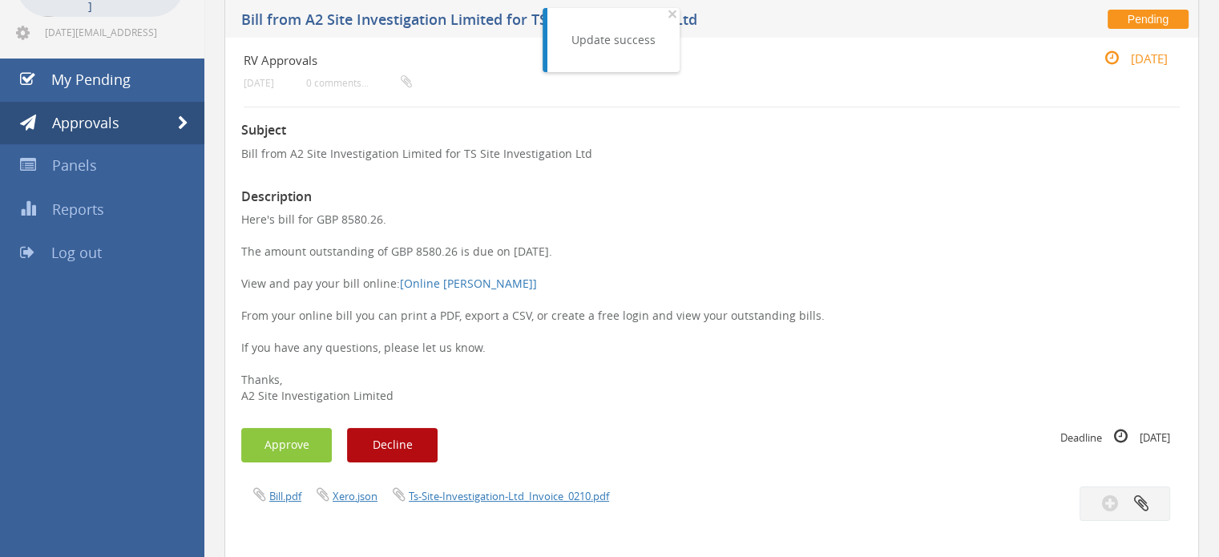
scroll to position [122, 0]
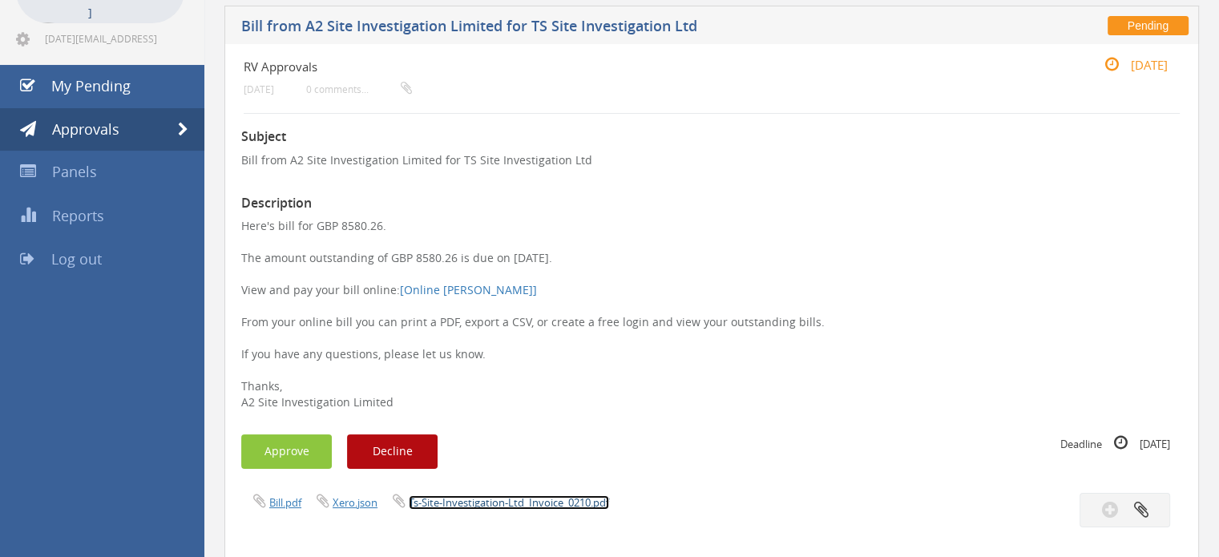
click at [464, 501] on link "Ts-Site-Investigation-Ltd_Invoice_0210.pdf" at bounding box center [509, 502] width 200 height 14
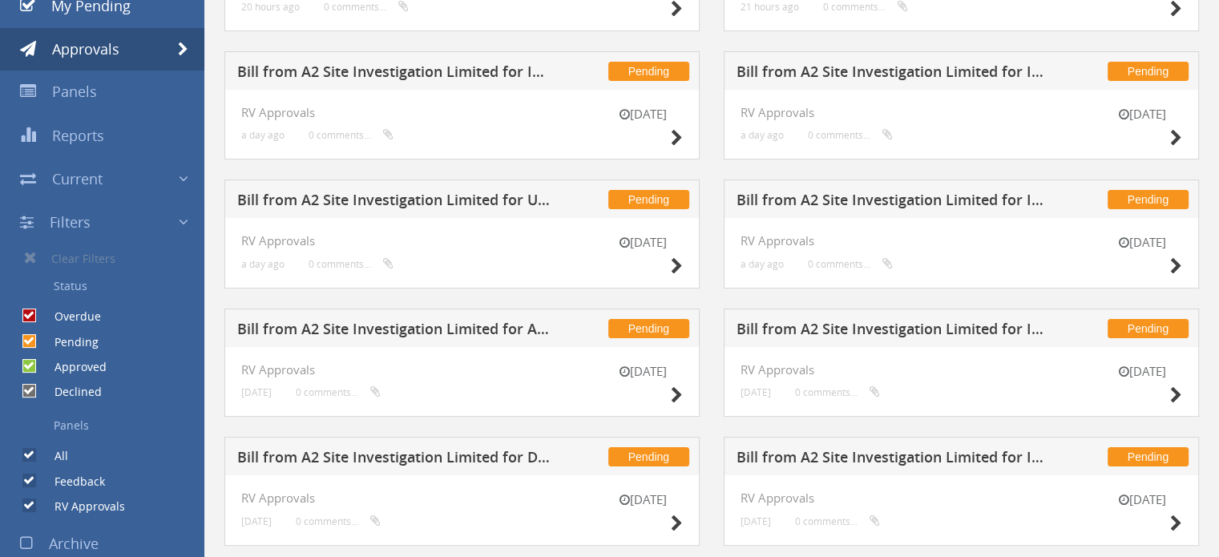
scroll to position [523, 0]
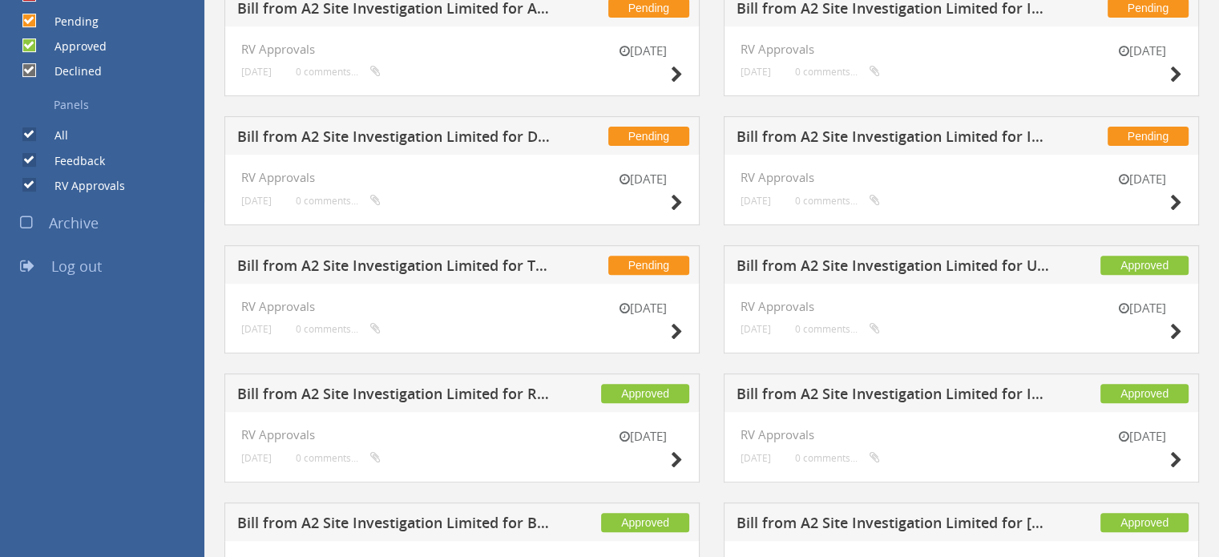
click at [409, 134] on h5 "Bill from A2 Site Investigation Limited for Drilling Supplies" at bounding box center [394, 139] width 315 height 20
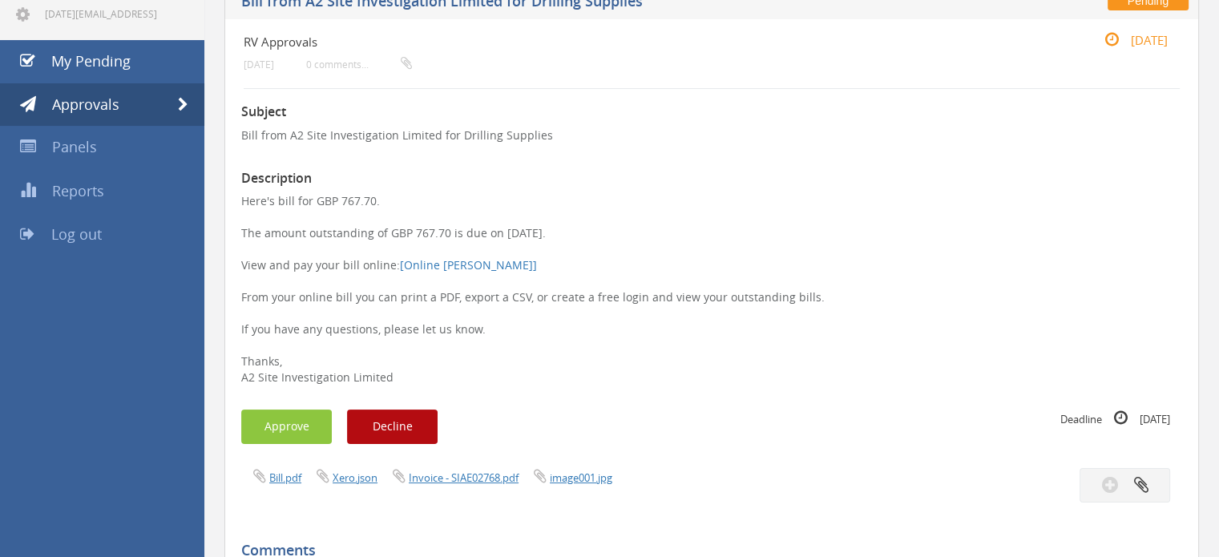
scroll to position [122, 0]
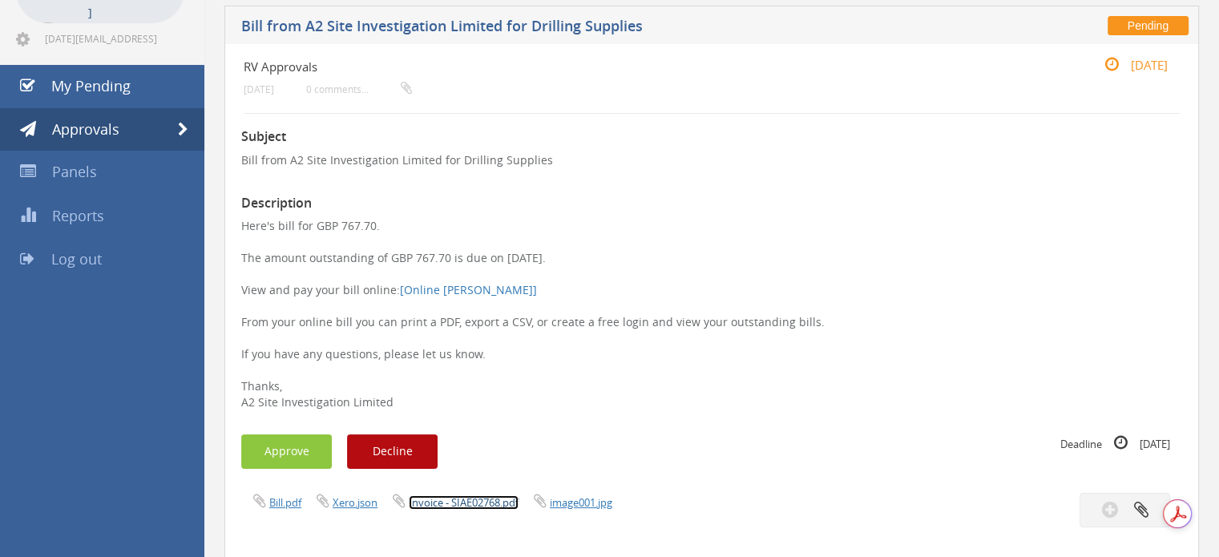
click at [487, 499] on link "Invoice - SIAE02768.pdf" at bounding box center [464, 502] width 110 height 14
click at [277, 461] on button "Approve" at bounding box center [286, 451] width 91 height 34
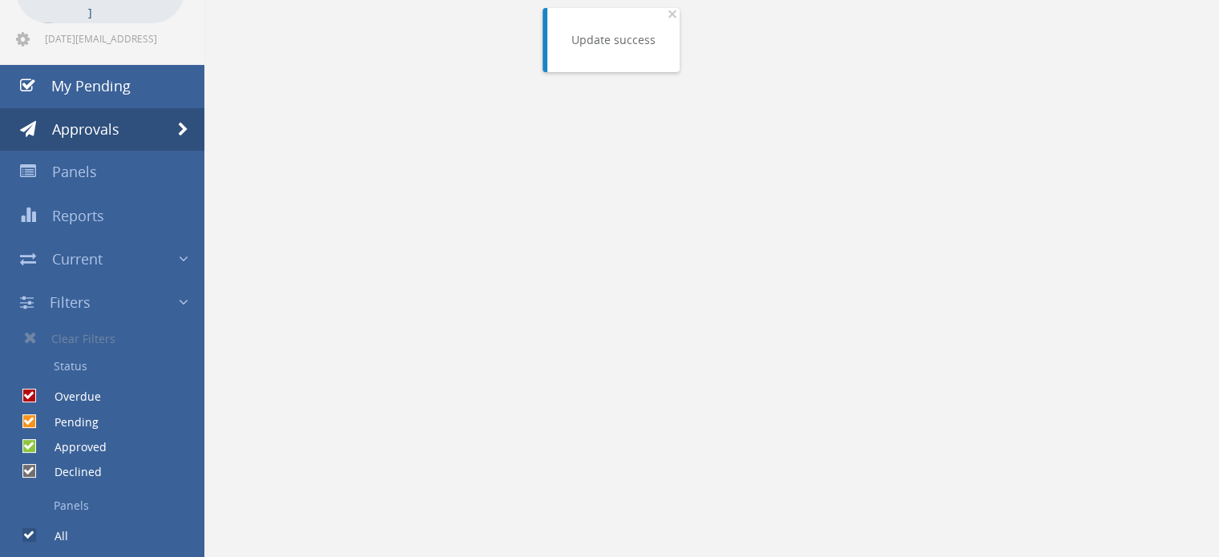
scroll to position [202, 0]
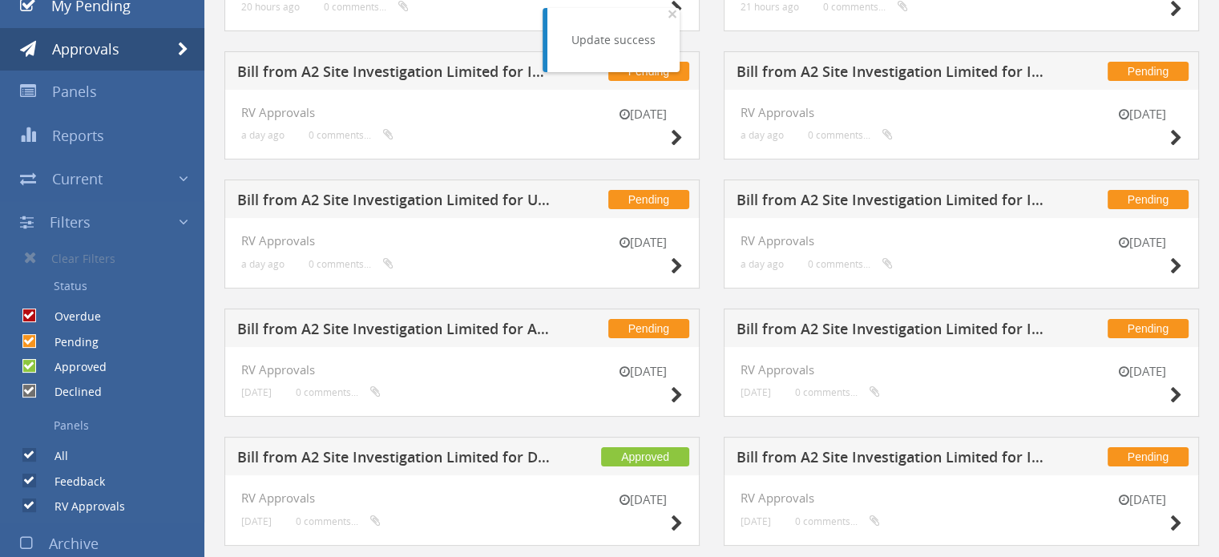
click at [381, 327] on h5 "Bill from A2 Site Investigation Limited for AMA Waste Management" at bounding box center [394, 331] width 315 height 20
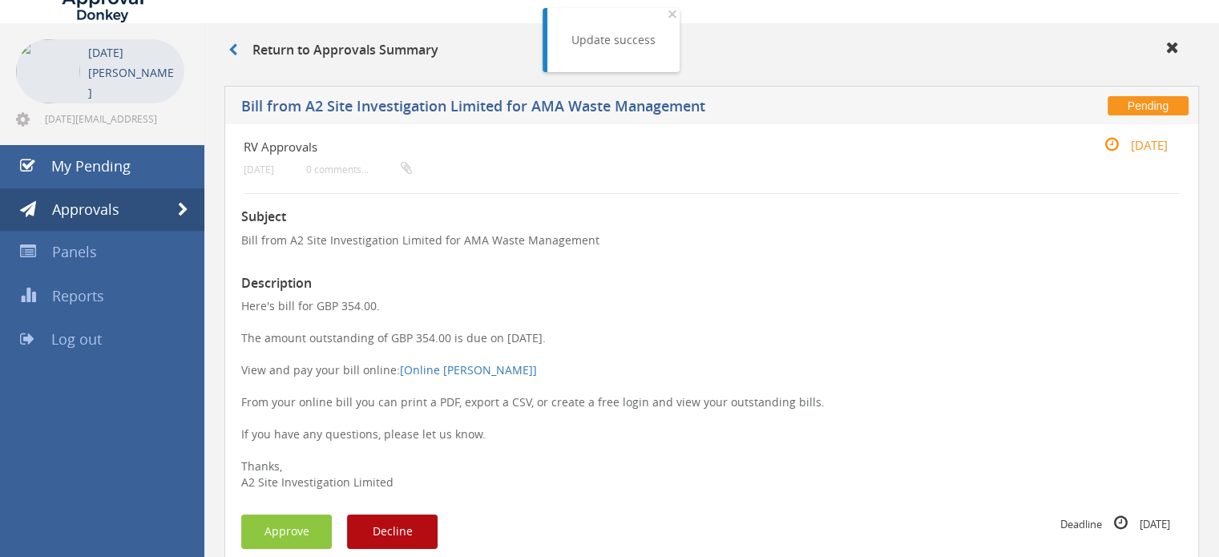
scroll to position [122, 0]
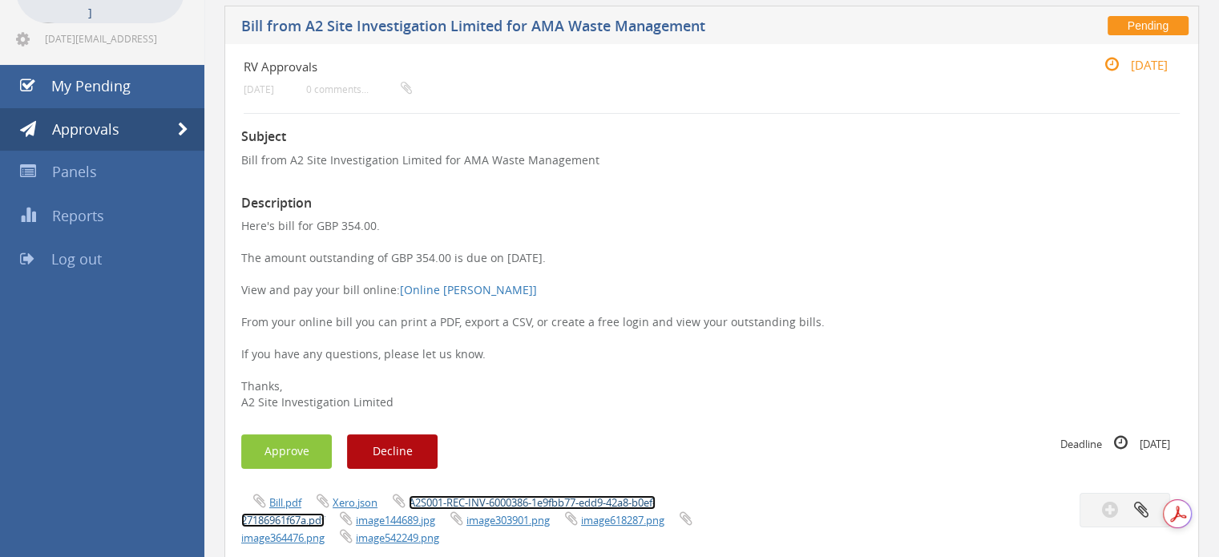
click at [486, 503] on link "A2S001-REC-INV-6000386-1e9fbb77-edd9-42a8-b0ef-27186961f67a.pdf" at bounding box center [448, 511] width 414 height 32
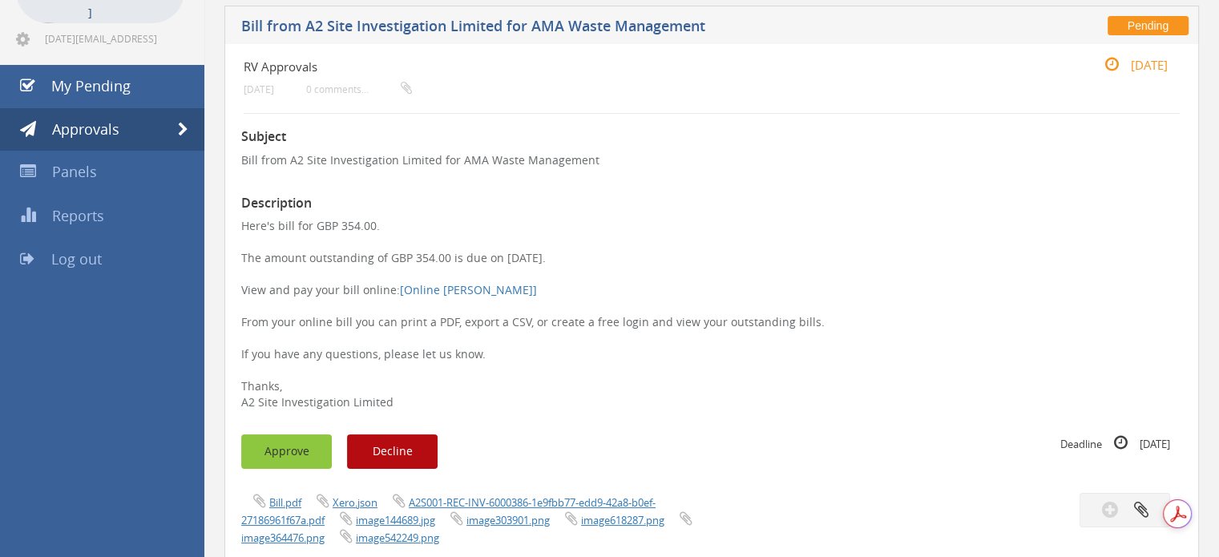
click at [299, 452] on button "Approve" at bounding box center [286, 451] width 91 height 34
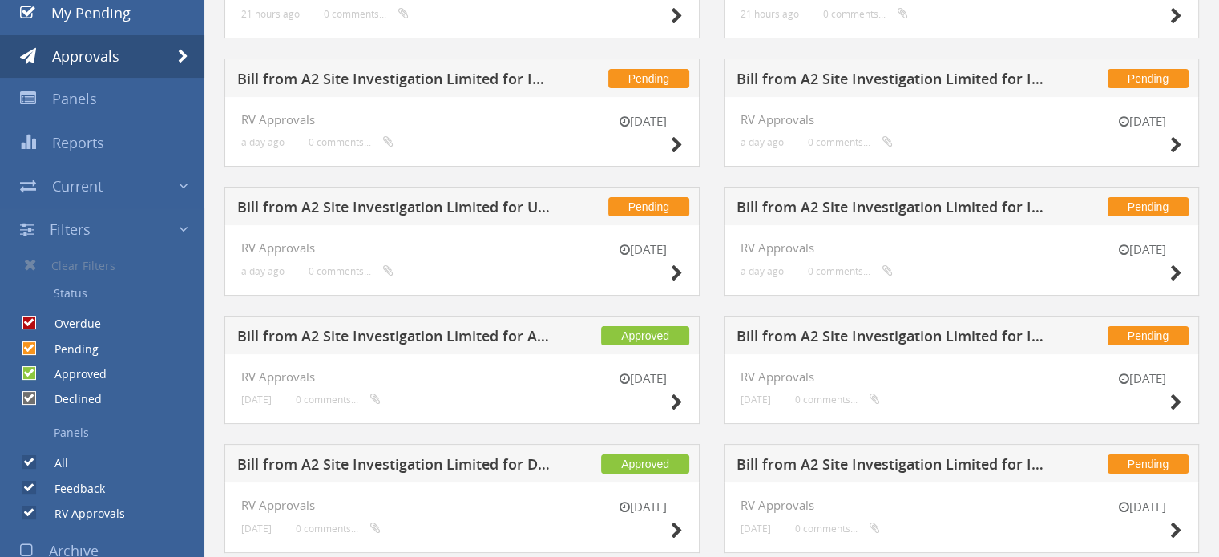
scroll to position [160, 0]
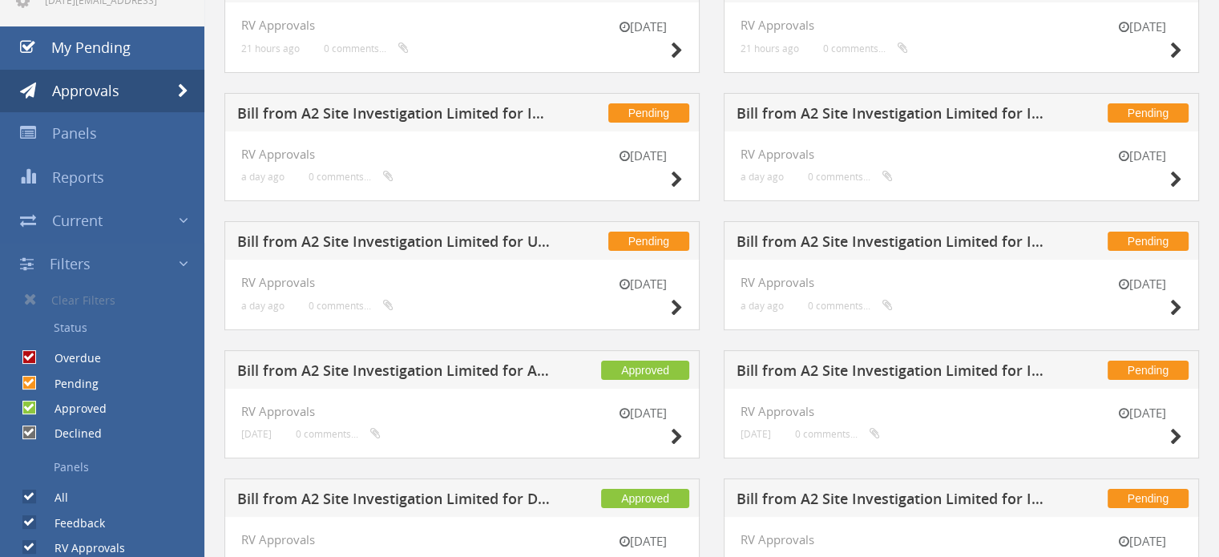
click at [516, 244] on h5 "Bill from A2 Site Investigation Limited for Utility Site Search" at bounding box center [394, 244] width 315 height 20
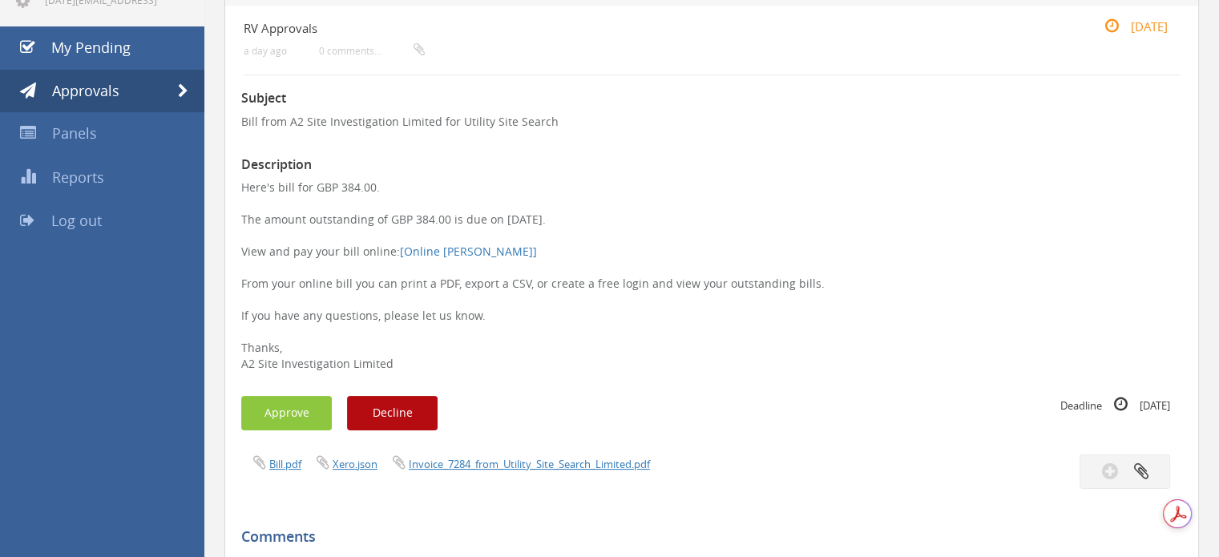
click at [478, 472] on div "Bill.pdf Xero.json Invoice_7284_from_Utility_Site_Search_Limited.pdf" at bounding box center [711, 471] width 965 height 34
click at [492, 464] on link "Invoice_7284_from_Utility_Site_Search_Limited.pdf" at bounding box center [529, 464] width 241 height 14
click at [279, 406] on button "Approve" at bounding box center [286, 413] width 91 height 34
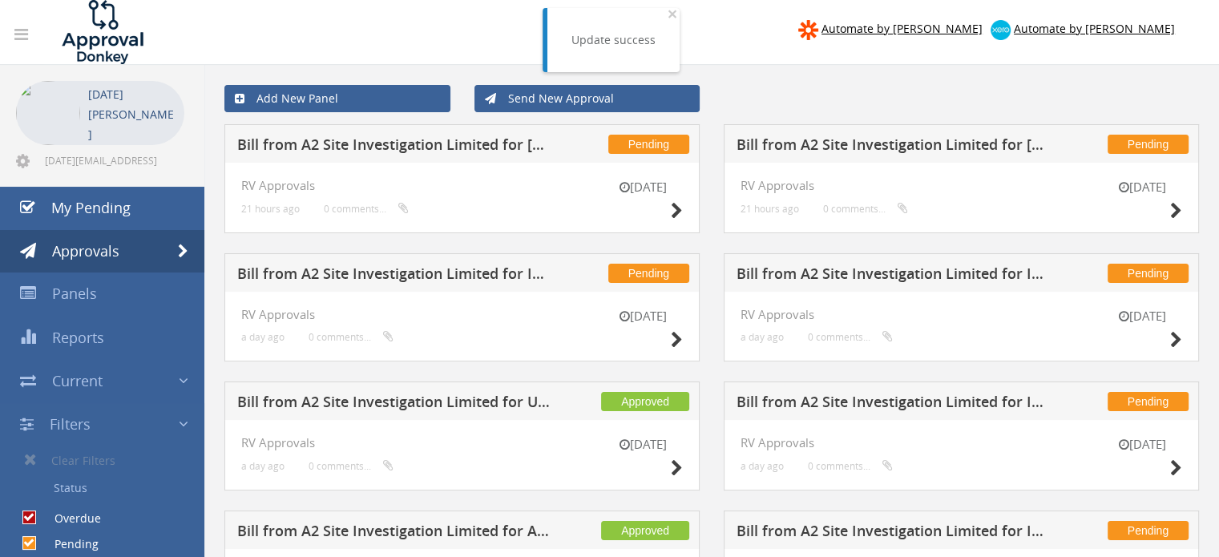
click at [882, 147] on h5 "Bill from A2 Site Investigation Limited for [PERSON_NAME]" at bounding box center [894, 147] width 315 height 20
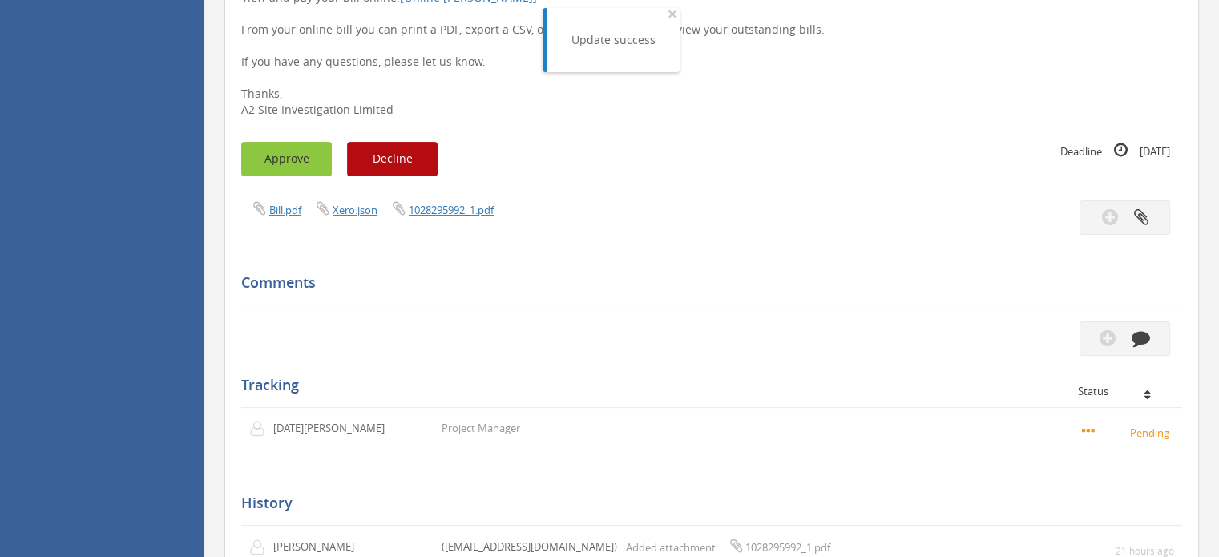
scroll to position [321, 0]
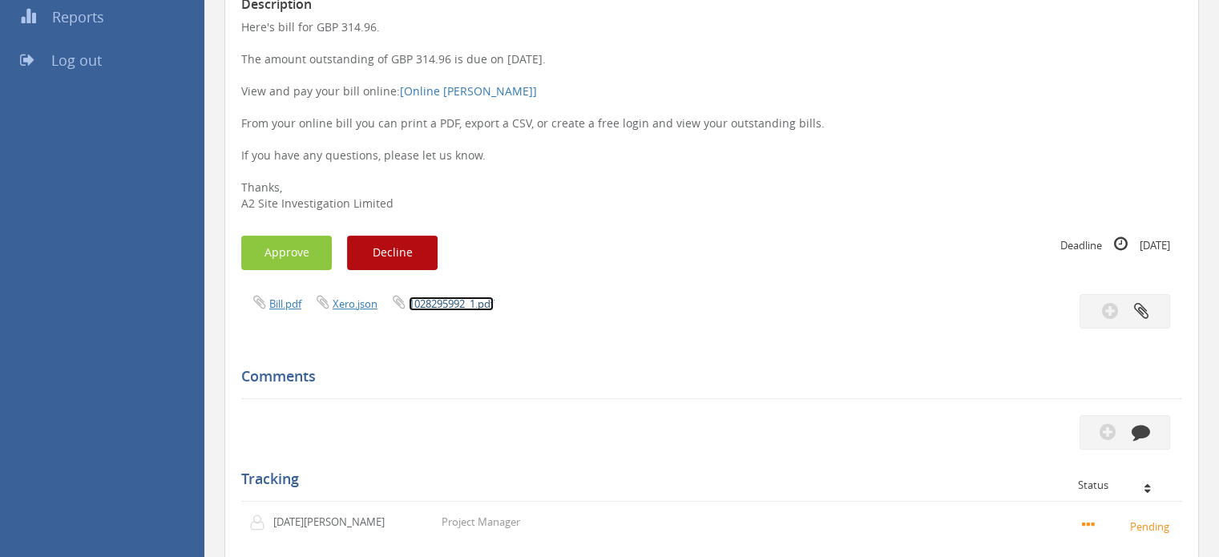
click at [428, 307] on link "1028295992_1.pdf" at bounding box center [451, 304] width 85 height 14
click at [276, 259] on button "Approve" at bounding box center [286, 253] width 91 height 34
click at [437, 299] on link "1028295992_1.pdf" at bounding box center [451, 304] width 85 height 14
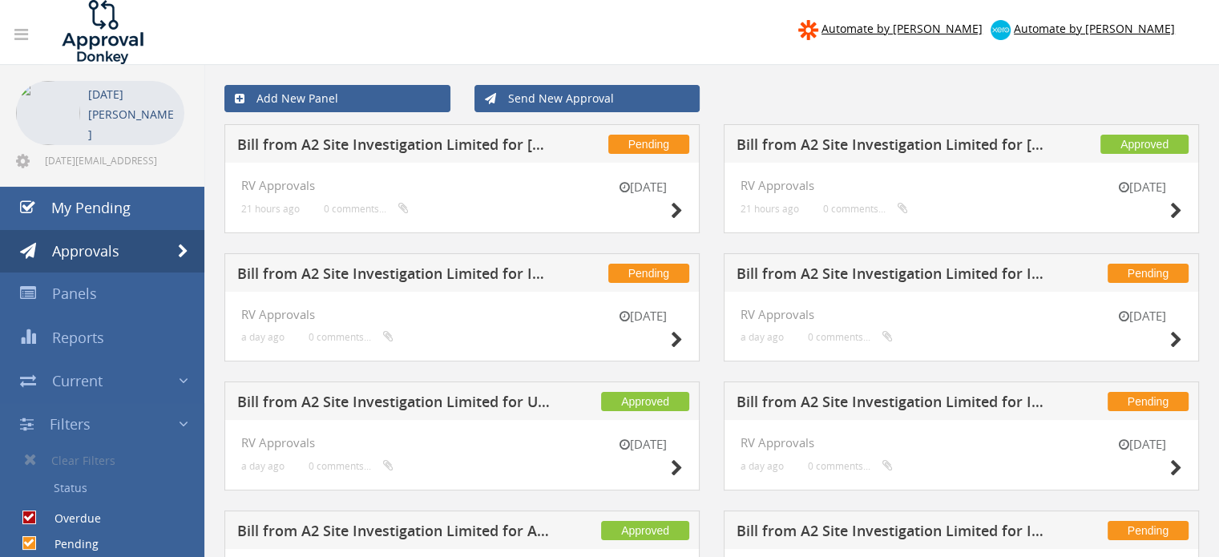
click at [462, 144] on h5 "Bill from A2 Site Investigation Limited for [PERSON_NAME]" at bounding box center [394, 147] width 315 height 20
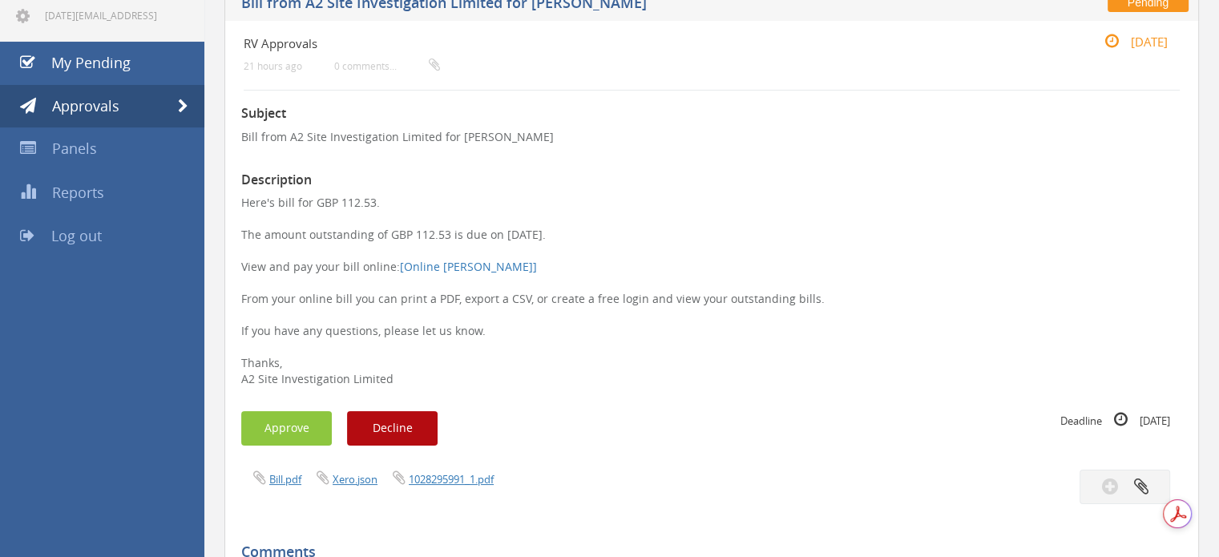
scroll to position [321, 0]
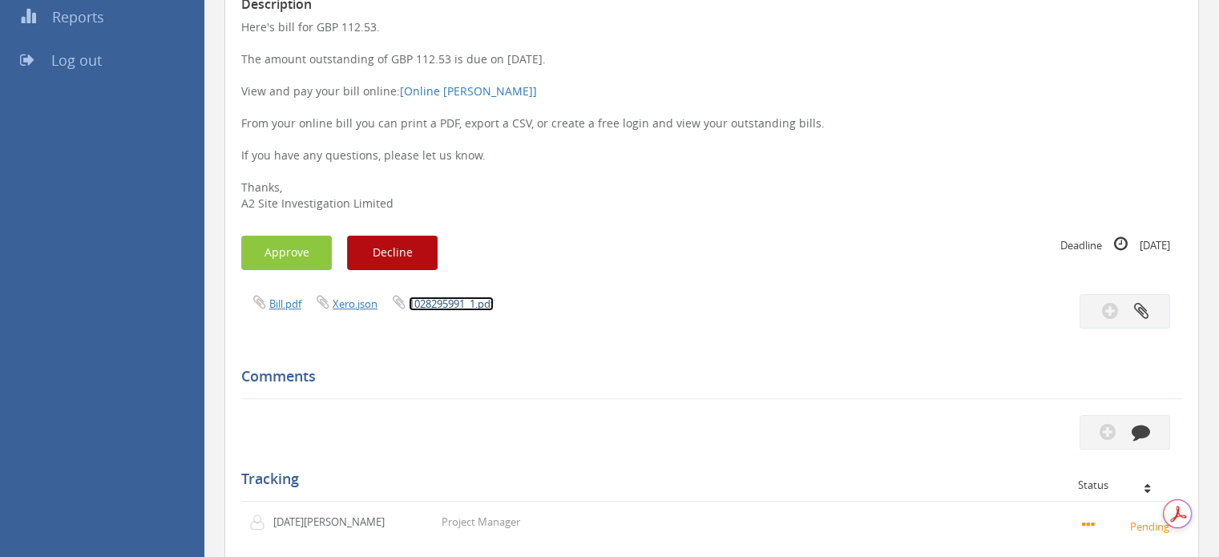
click at [450, 301] on link "1028295991_1.pdf" at bounding box center [451, 304] width 85 height 14
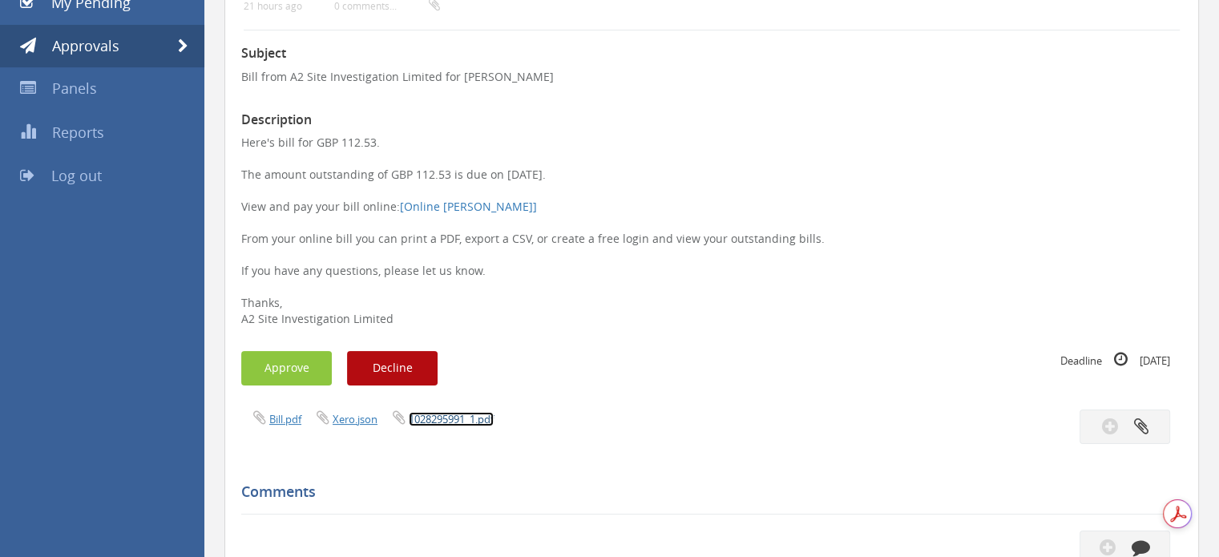
scroll to position [240, 0]
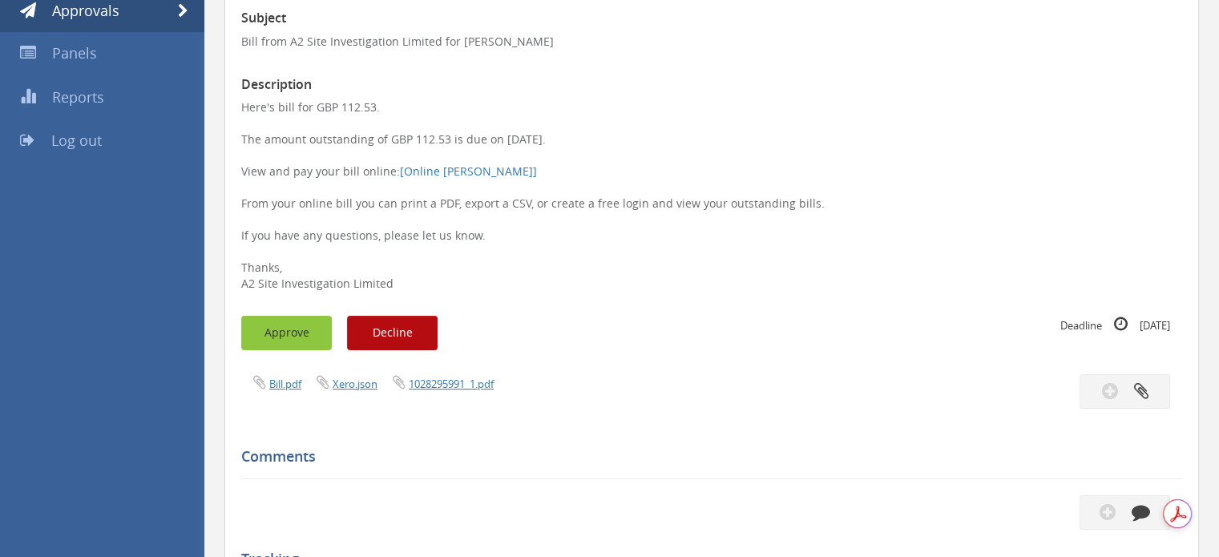
click at [285, 342] on button "Approve" at bounding box center [286, 333] width 91 height 34
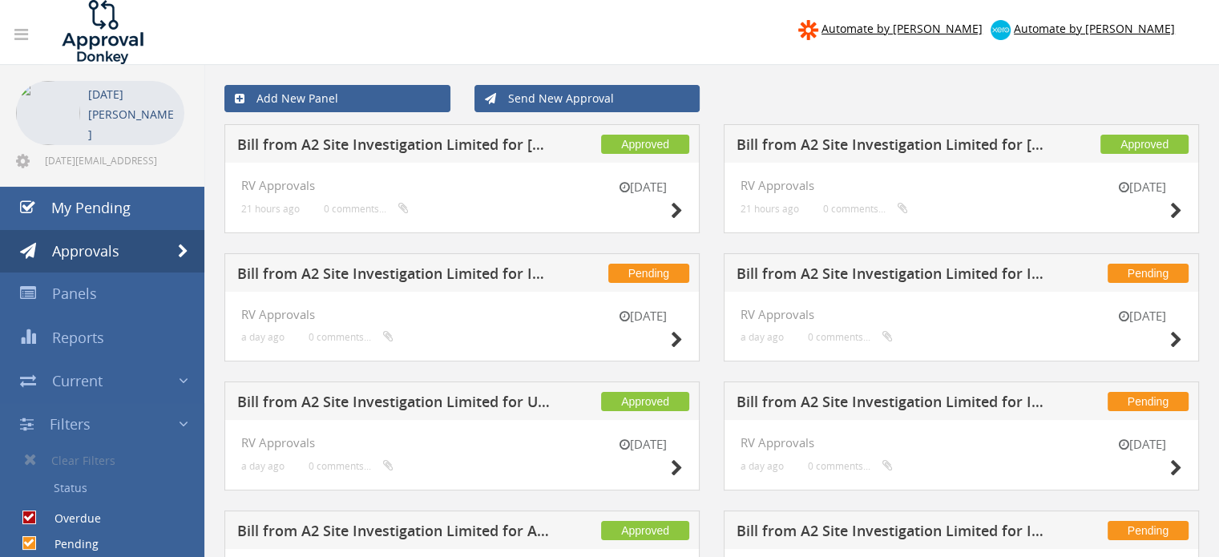
click at [946, 148] on h5 "Bill from A2 Site Investigation Limited for [PERSON_NAME]" at bounding box center [894, 147] width 315 height 20
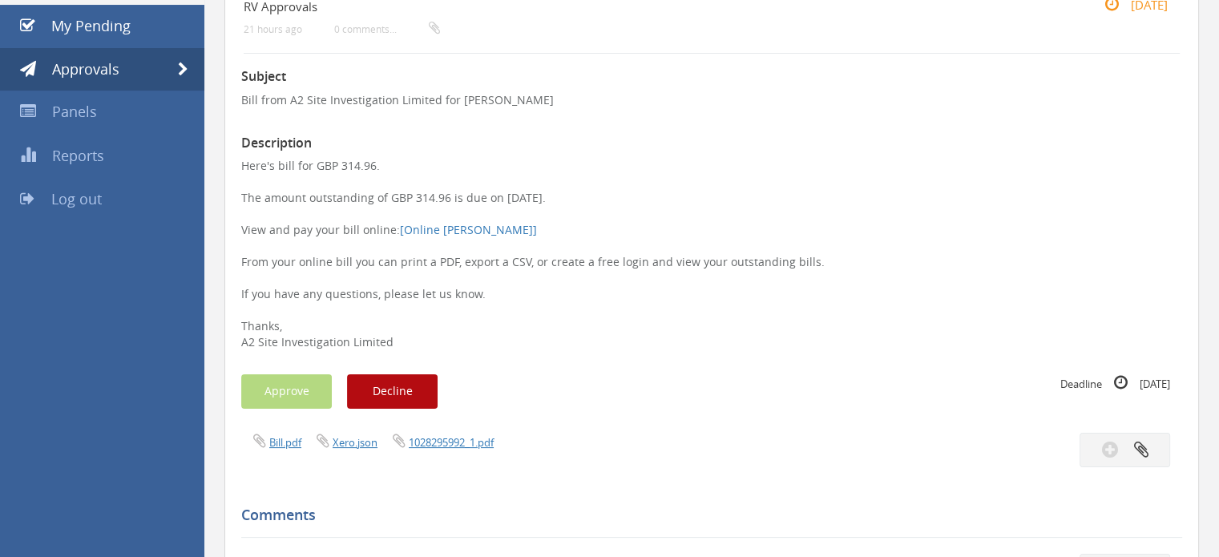
scroll to position [160, 0]
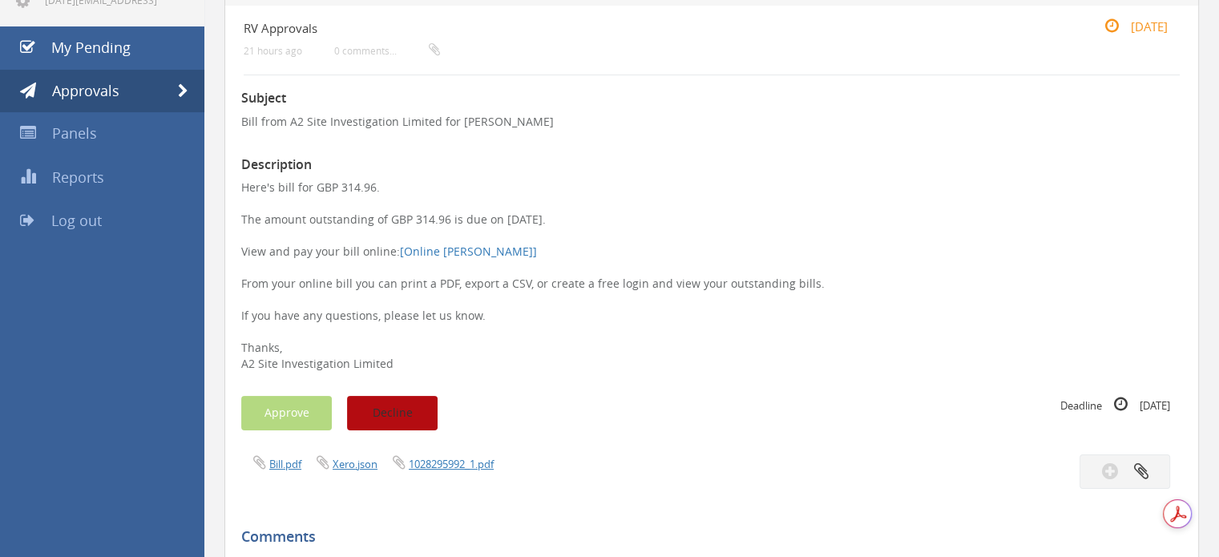
click at [392, 416] on button "Decline" at bounding box center [392, 413] width 91 height 34
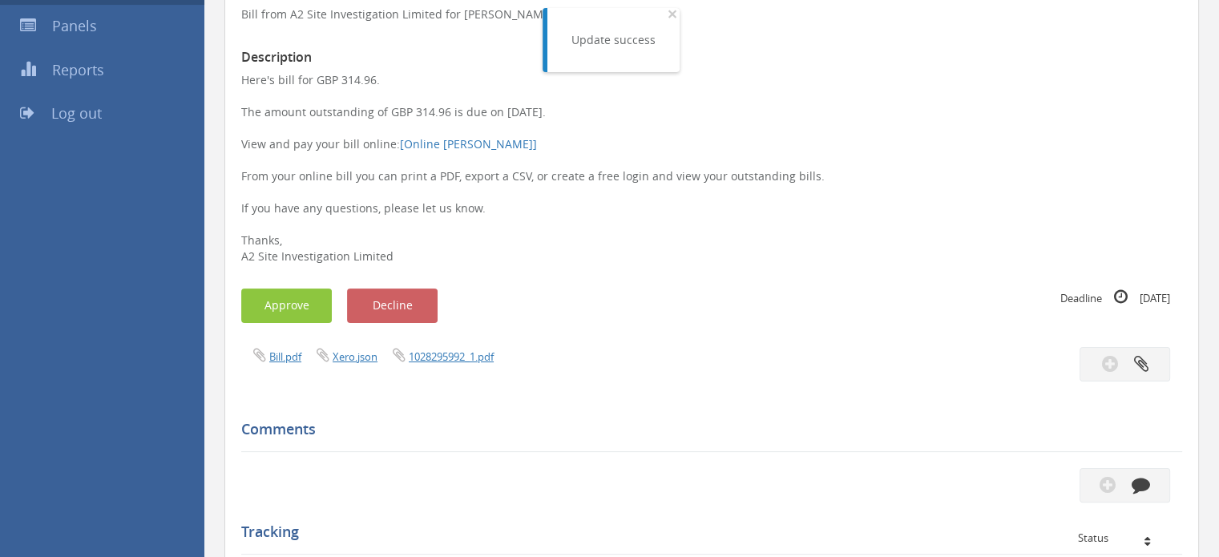
scroll to position [401, 0]
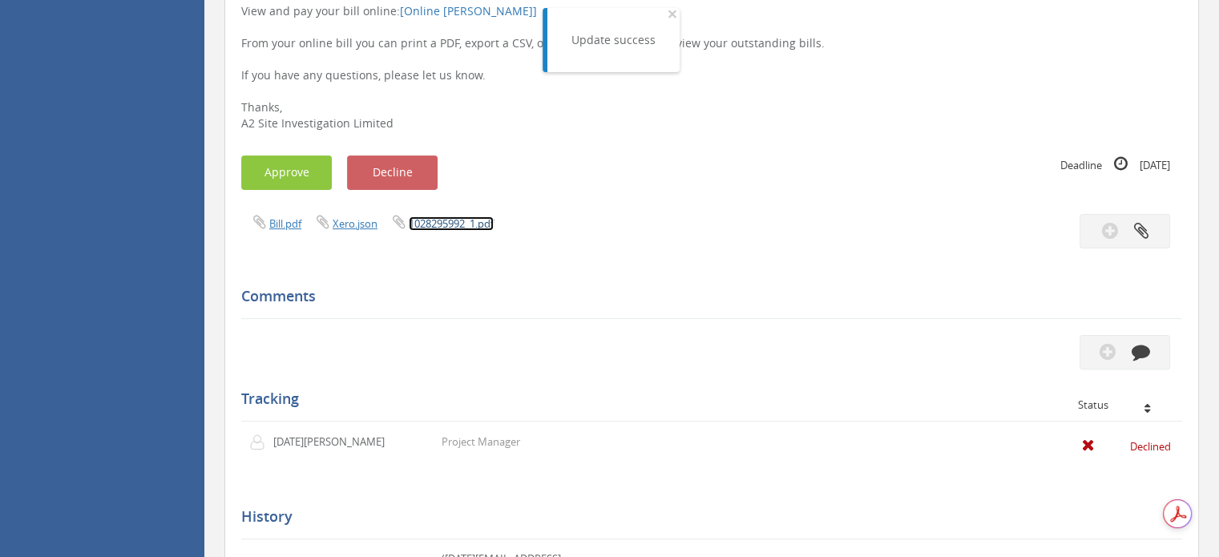
click at [453, 228] on link "1028295992_1.pdf" at bounding box center [451, 223] width 85 height 14
click at [293, 173] on button "Approve" at bounding box center [286, 172] width 91 height 34
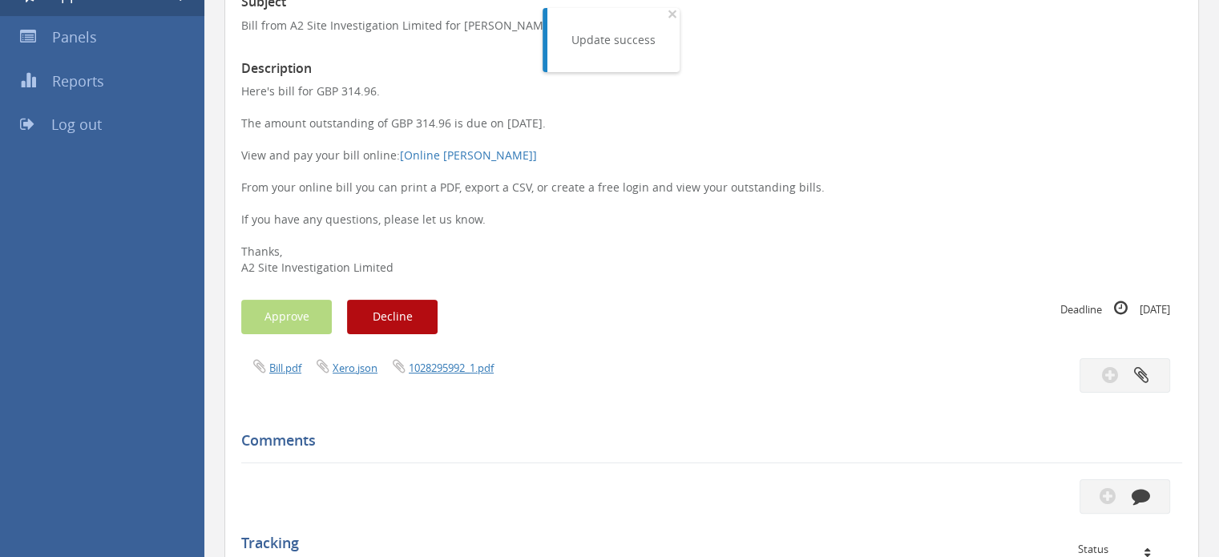
scroll to position [0, 0]
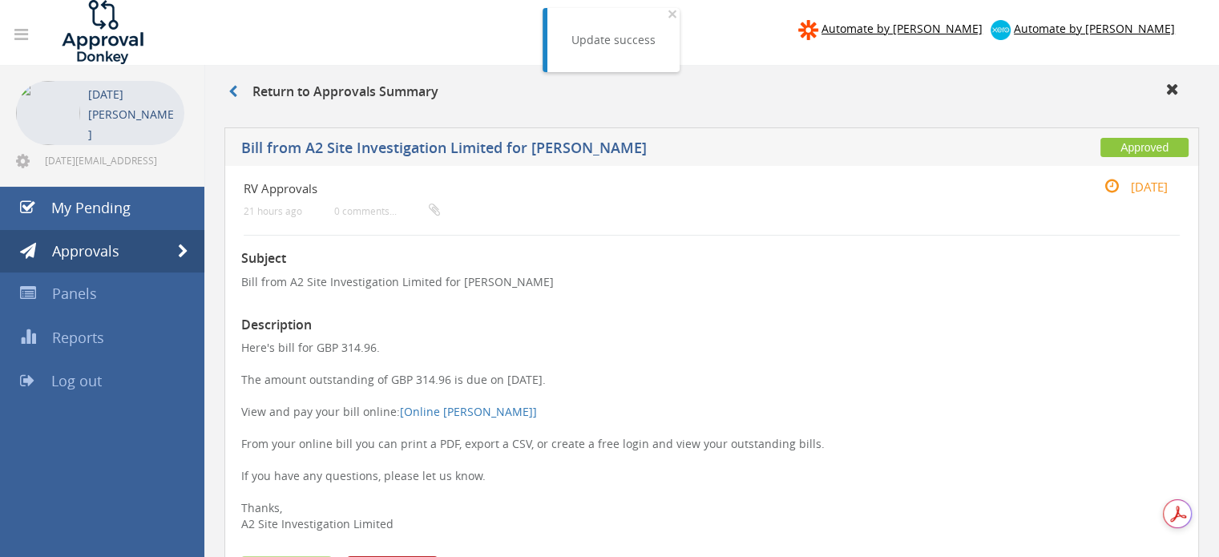
drag, startPoint x: 481, startPoint y: 293, endPoint x: 484, endPoint y: 302, distance: 9.4
click at [712, 401] on p "Here's bill for GBP 314.96. The amount outstanding of GBP 314.96 is due on [DAT…" at bounding box center [711, 436] width 941 height 192
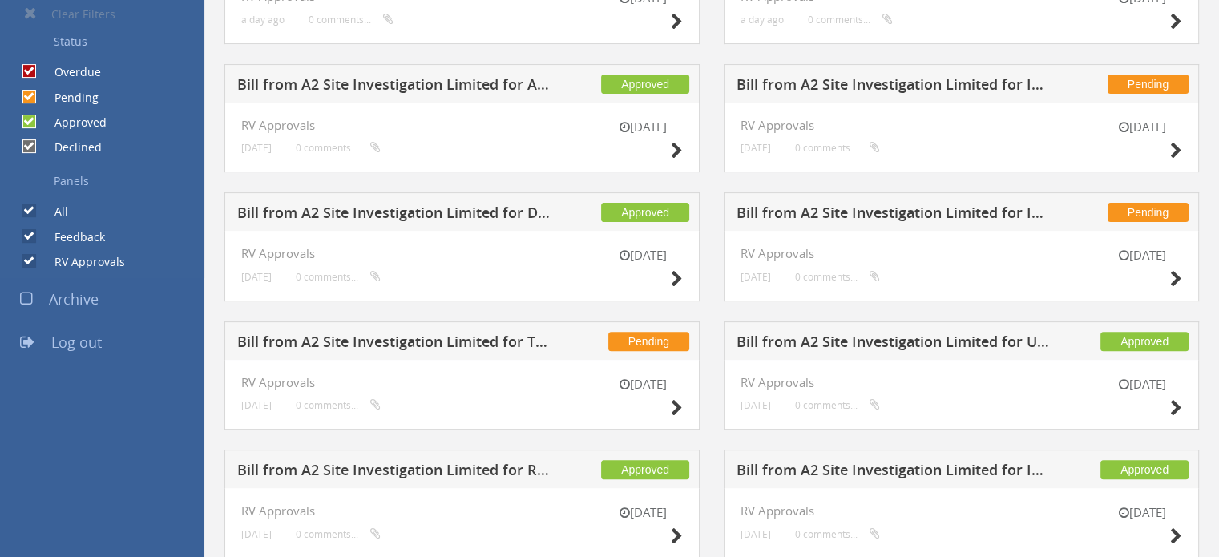
scroll to position [481, 0]
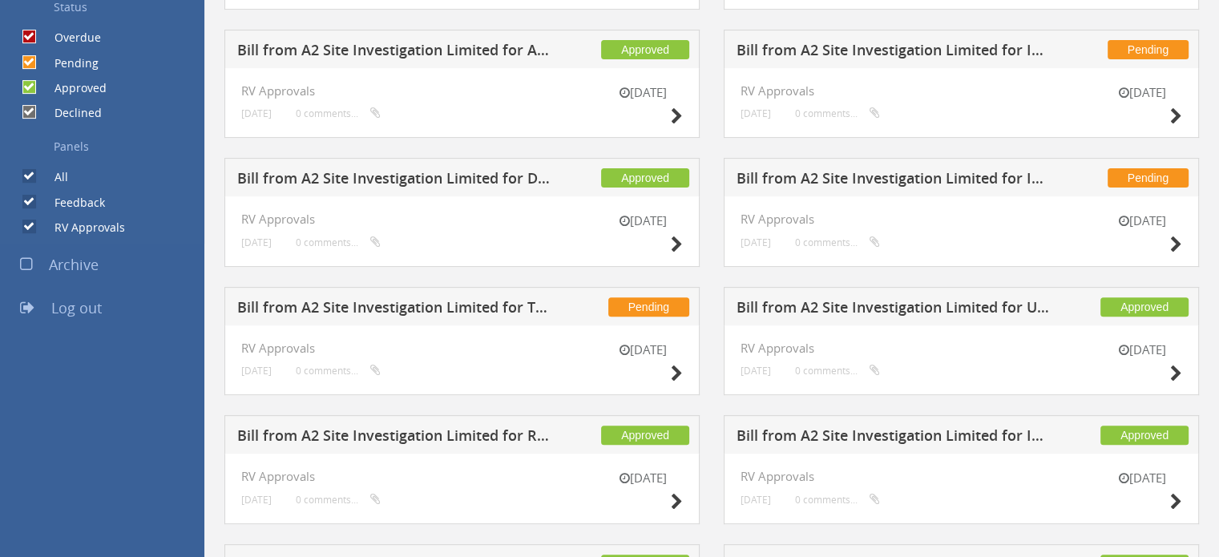
click at [378, 302] on h5 "Bill from A2 Site Investigation Limited for TS Site Investigation Ltd" at bounding box center [394, 310] width 315 height 20
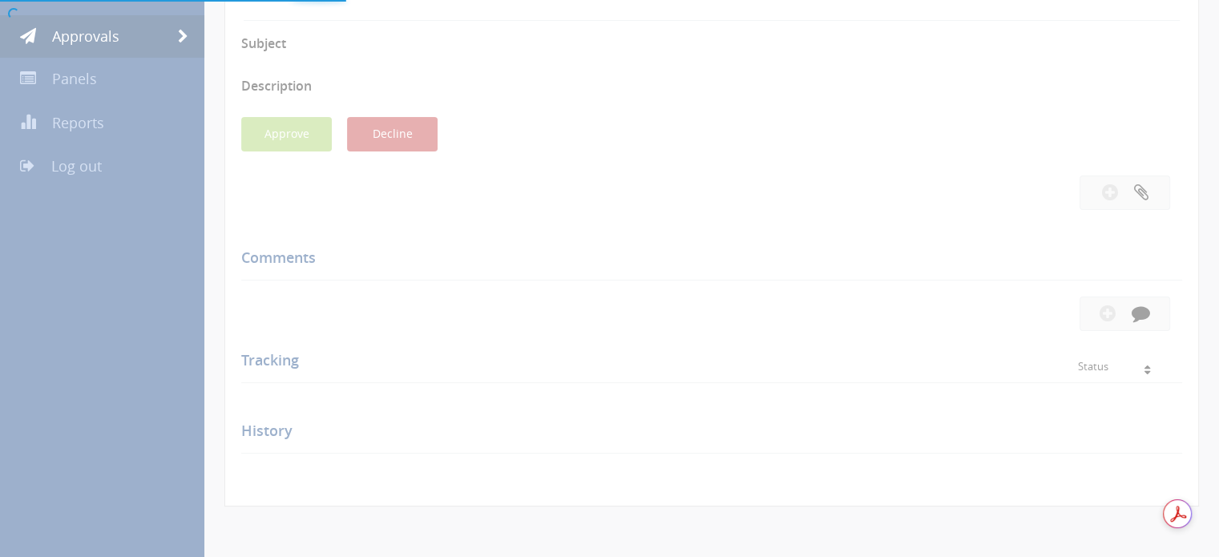
scroll to position [481, 0]
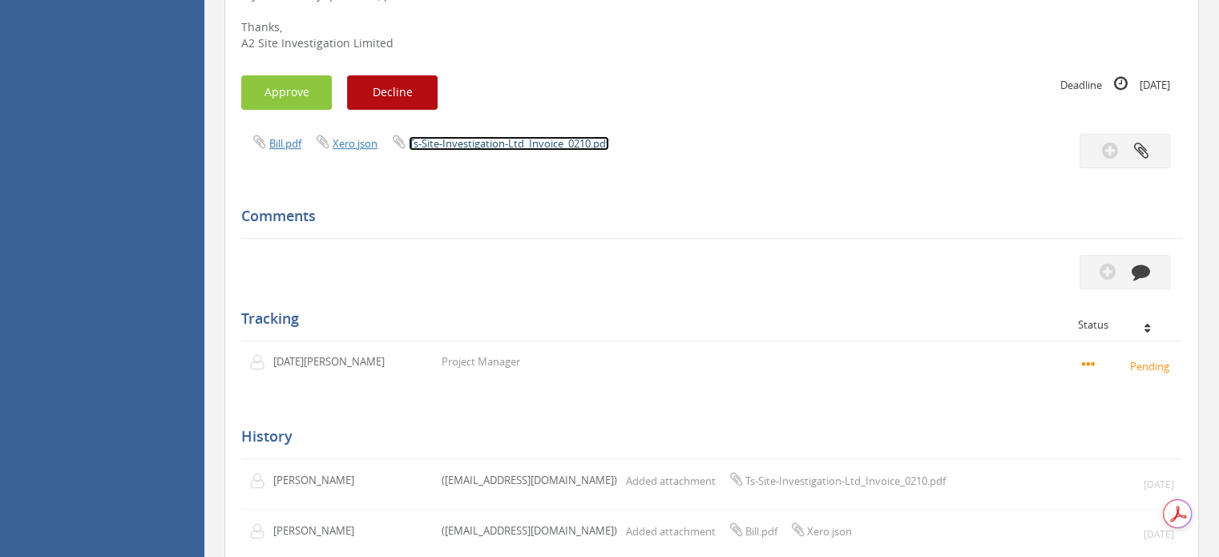
click at [496, 144] on link "Ts-Site-Investigation-Ltd_Invoice_0210.pdf" at bounding box center [509, 143] width 200 height 14
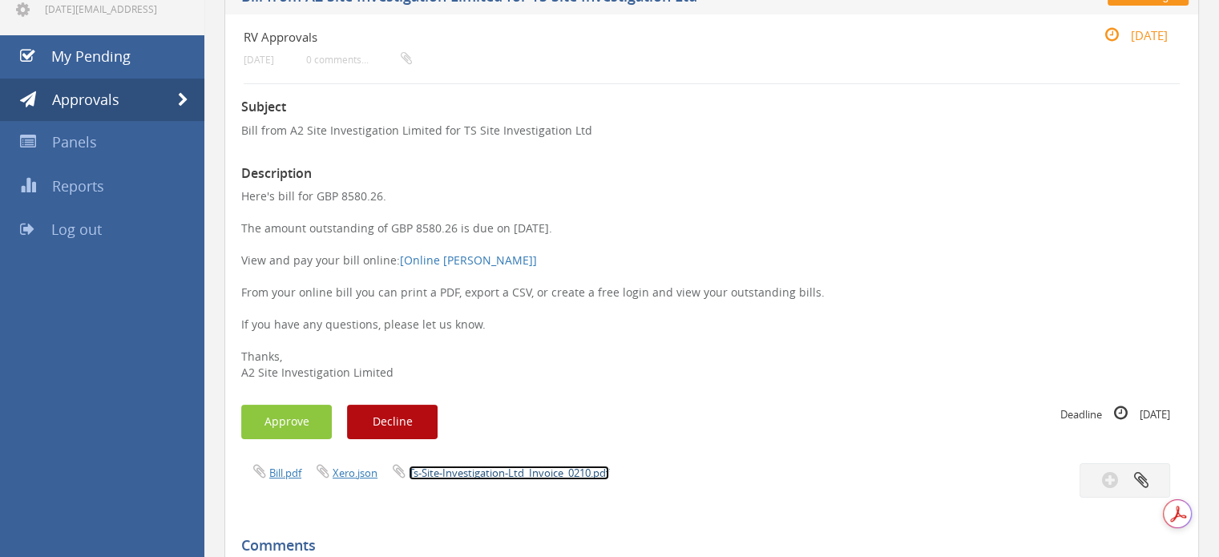
scroll to position [0, 0]
